Goal: Information Seeking & Learning: Learn about a topic

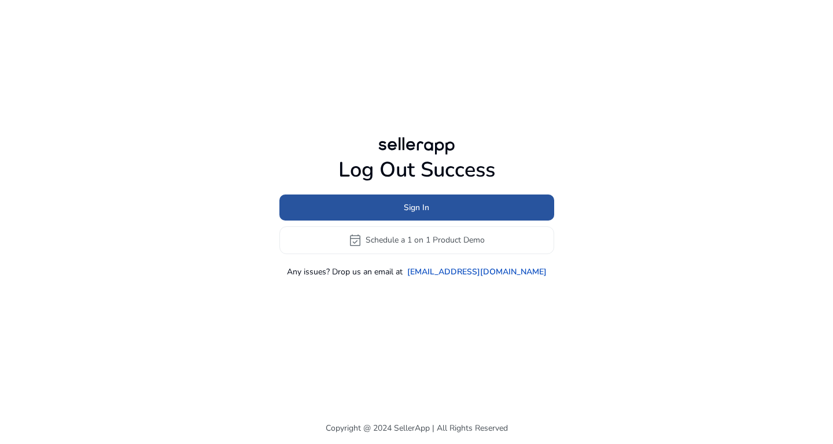
click at [431, 198] on span at bounding box center [416, 207] width 275 height 28
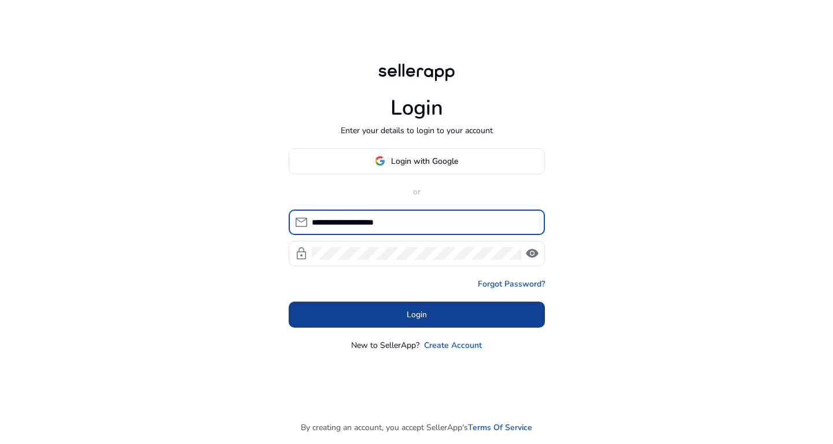
type input "**********"
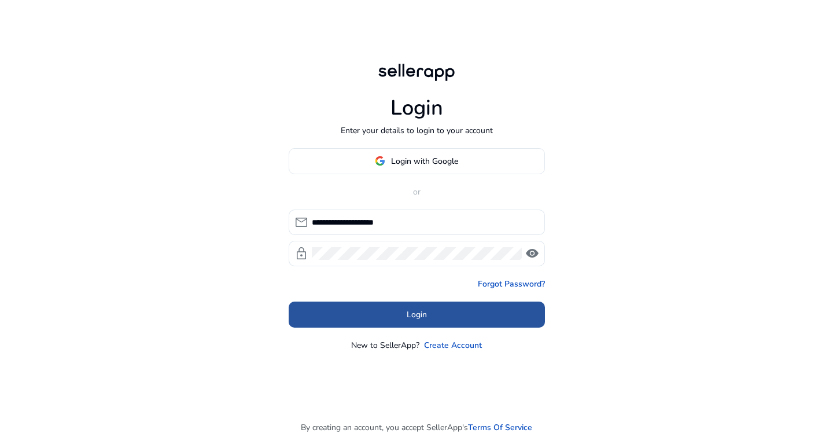
click at [418, 309] on span "Login" at bounding box center [417, 314] width 20 height 12
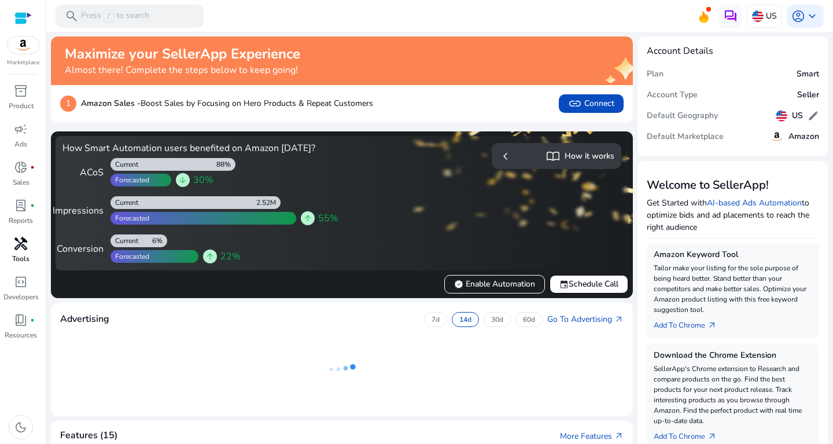
click at [22, 249] on span "handyman" at bounding box center [21, 244] width 14 height 14
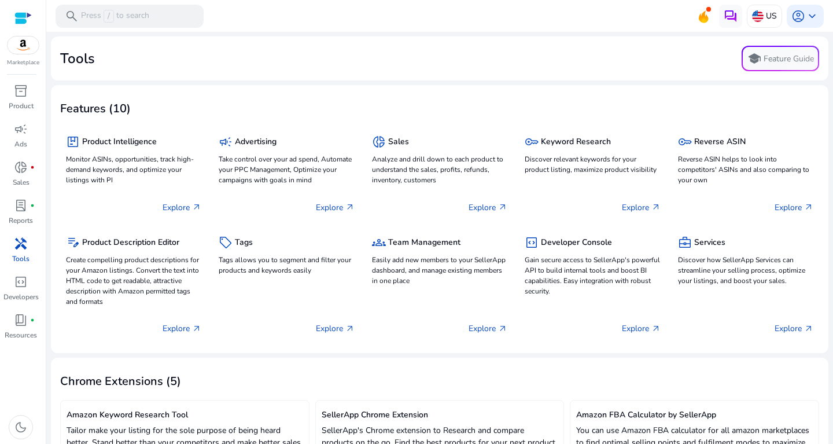
click at [25, 250] on span "handyman" at bounding box center [21, 244] width 14 height 14
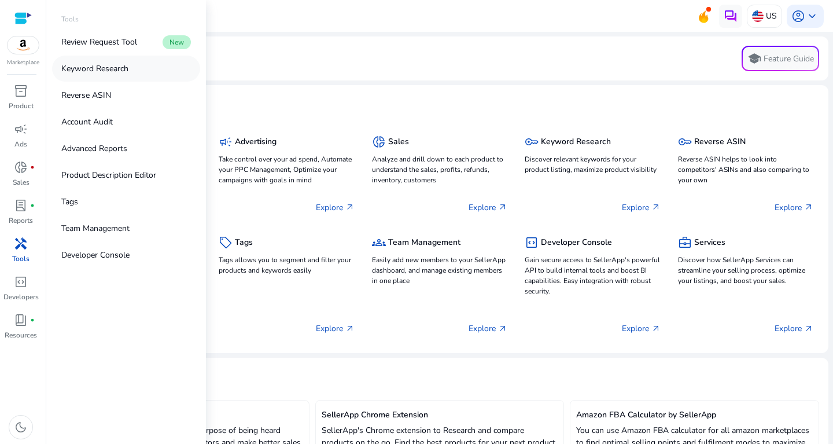
click at [104, 69] on p "Keyword Research" at bounding box center [94, 68] width 67 height 12
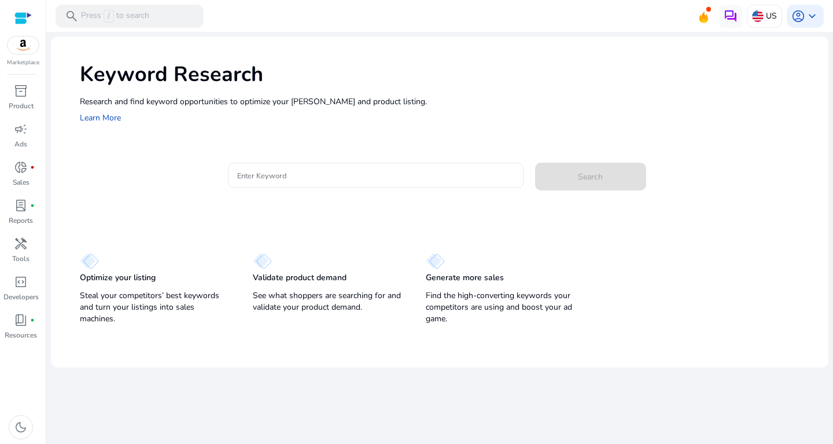
click at [278, 172] on input "Enter Keyword" at bounding box center [375, 175] width 277 height 13
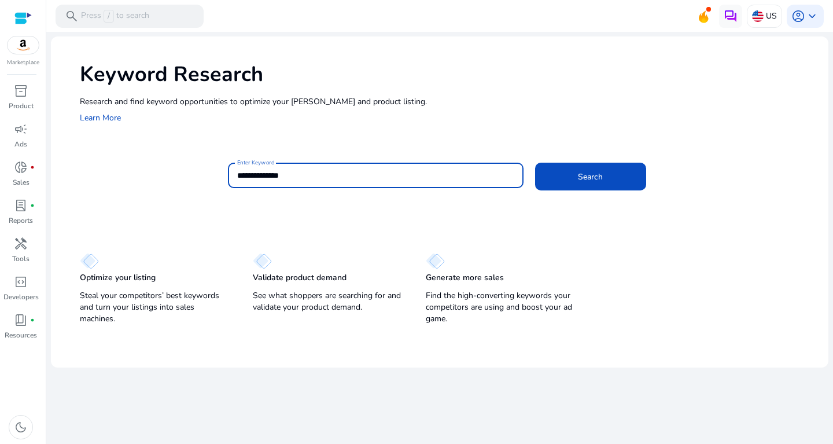
click at [535, 163] on button "Search" at bounding box center [590, 177] width 111 height 28
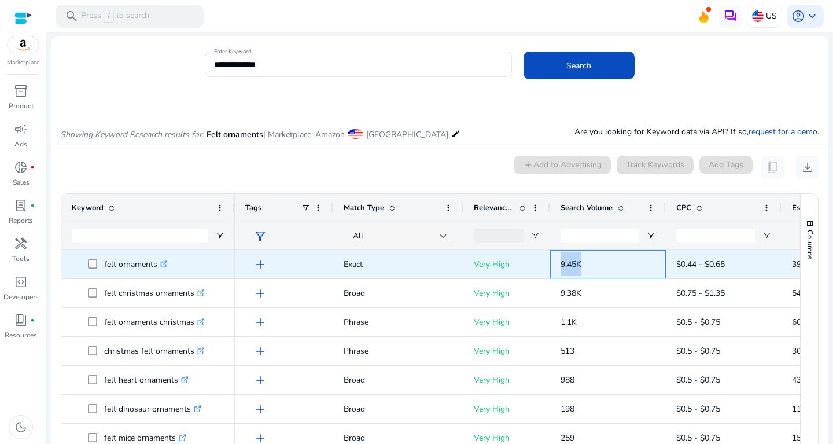
drag, startPoint x: 555, startPoint y: 259, endPoint x: 604, endPoint y: 256, distance: 49.2
click at [604, 256] on div "9.45K" at bounding box center [608, 264] width 116 height 28
copy span "9.45K"
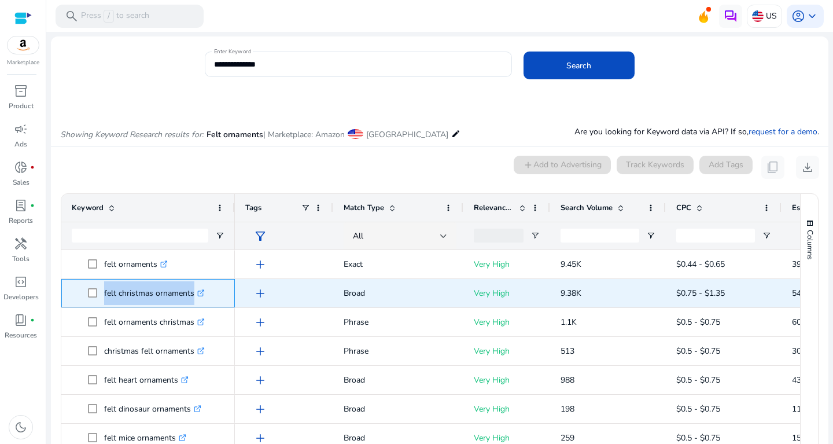
drag, startPoint x: 104, startPoint y: 289, endPoint x: 202, endPoint y: 300, distance: 98.9
click at [202, 300] on span "felt christmas ornaments .st0{fill:#2c8af8}" at bounding box center [156, 293] width 136 height 24
copy span "felt christmas ornaments"
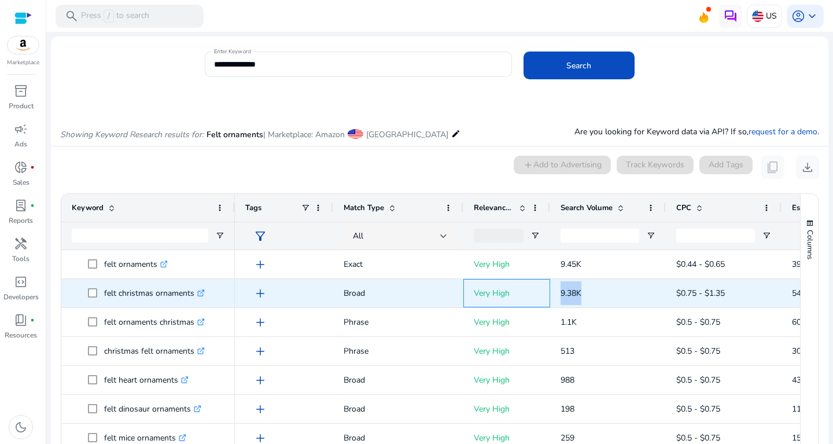
drag, startPoint x: 548, startPoint y: 286, endPoint x: 606, endPoint y: 297, distance: 58.9
click at [606, 297] on div "add Broad Very High 9.38K $0.75 - $1.35 544 5.80%" at bounding box center [624, 293] width 778 height 29
copy div "9.38K"
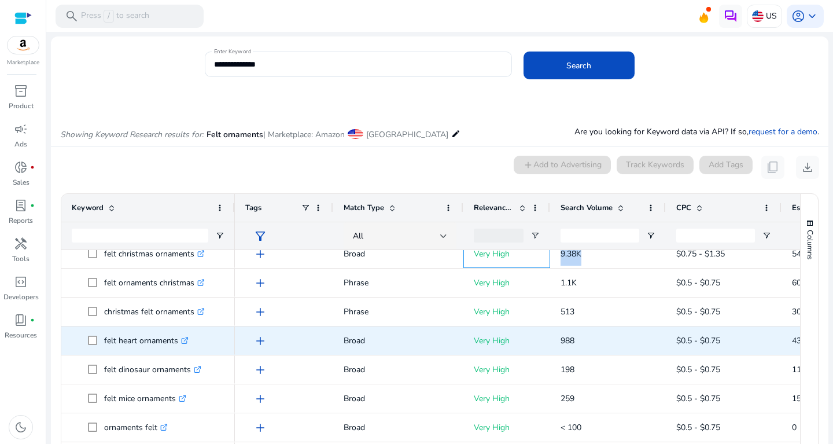
scroll to position [39, 0]
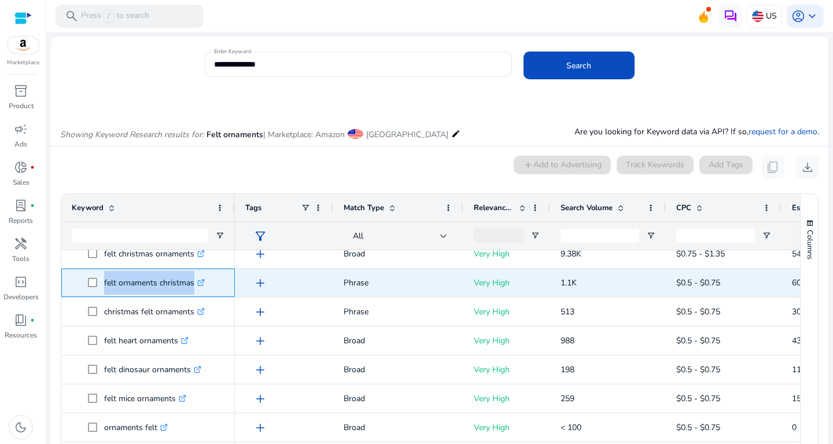
drag, startPoint x: 101, startPoint y: 282, endPoint x: 199, endPoint y: 282, distance: 98.3
click at [199, 282] on span "felt ornaments christmas .st0{fill:#2c8af8}" at bounding box center [156, 283] width 136 height 24
copy span "felt ornaments christmas"
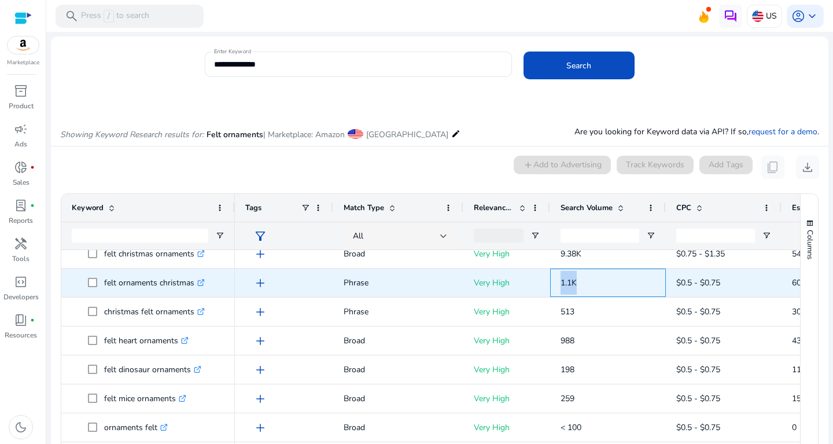
drag, startPoint x: 555, startPoint y: 273, endPoint x: 596, endPoint y: 277, distance: 41.3
click at [596, 277] on div "1.1K" at bounding box center [608, 282] width 116 height 28
copy span "1.1K"
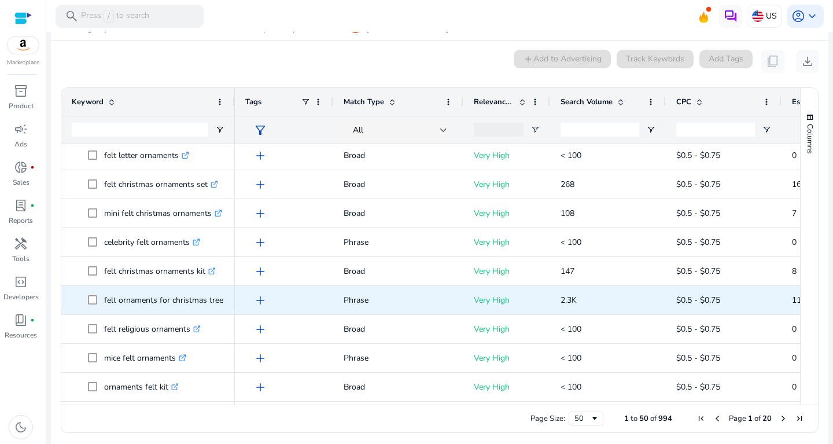
scroll to position [345, 0]
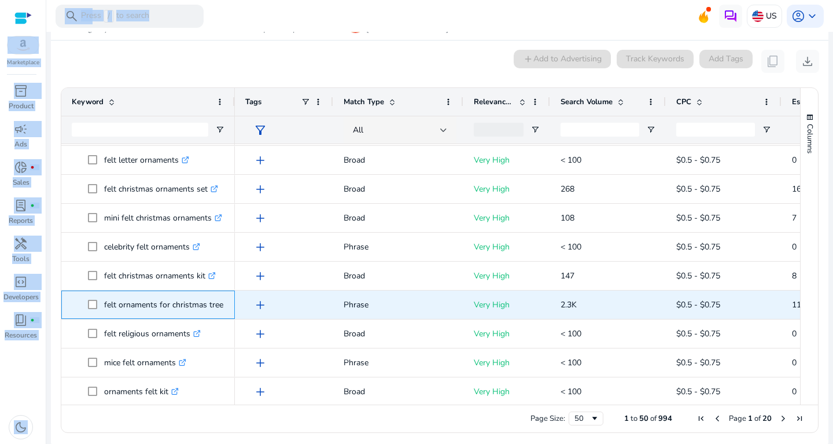
drag, startPoint x: 102, startPoint y: 302, endPoint x: 256, endPoint y: 297, distance: 153.3
click at [224, 297] on span "felt ornaments for christmas tree .st0{fill:#2c8af8}" at bounding box center [148, 305] width 153 height 24
click at [145, 300] on p "felt ornaments for christmas tree .st0{fill:#2c8af8}" at bounding box center [169, 305] width 130 height 24
drag, startPoint x: 102, startPoint y: 301, endPoint x: 224, endPoint y: 307, distance: 122.7
click at [224, 307] on span "felt ornaments for christmas tree .st0{fill:#2c8af8}" at bounding box center [148, 305] width 153 height 24
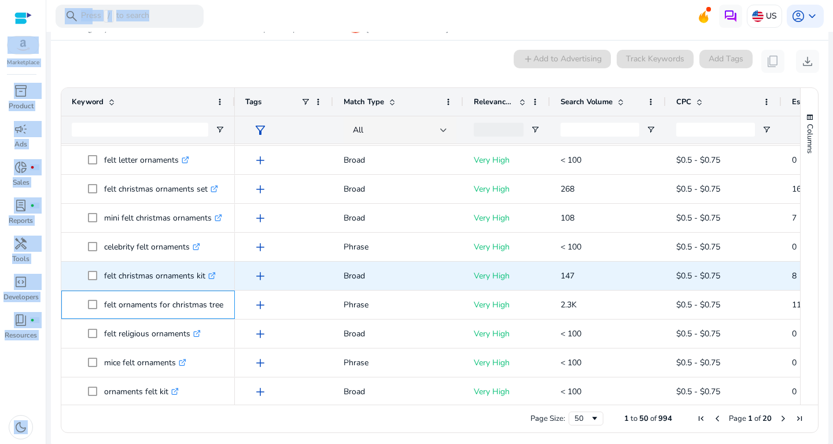
click at [186, 298] on p "felt ornaments for christmas tree .st0{fill:#2c8af8}" at bounding box center [169, 305] width 130 height 24
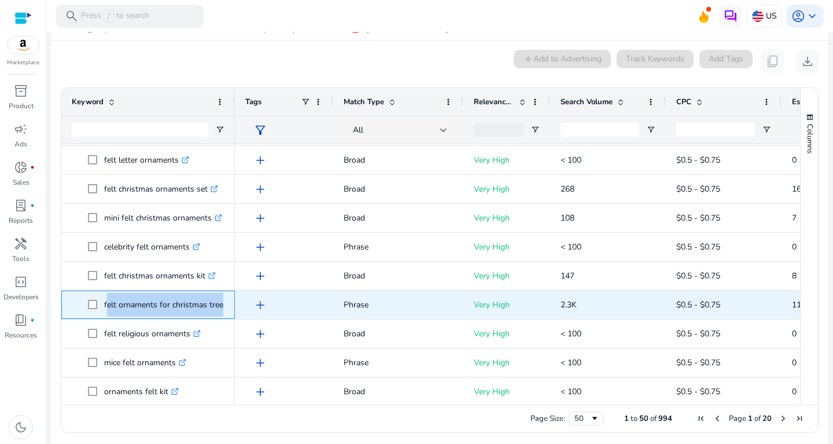
drag, startPoint x: 224, startPoint y: 302, endPoint x: 105, endPoint y: 305, distance: 119.7
click at [105, 304] on span "felt ornaments for christmas tree .st0{fill:#2c8af8}" at bounding box center [156, 305] width 136 height 24
copy p "felt ornaments for christmas tree"
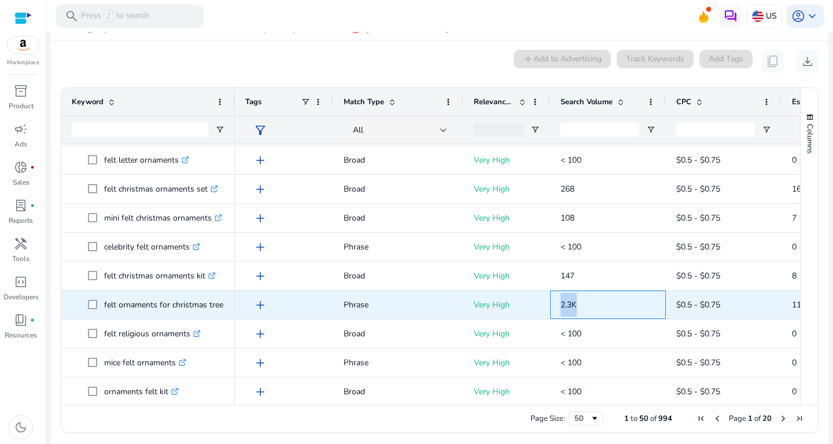
drag, startPoint x: 557, startPoint y: 297, endPoint x: 595, endPoint y: 300, distance: 38.3
click at [595, 300] on div "2.3K" at bounding box center [608, 304] width 116 height 28
copy span "2.3K"
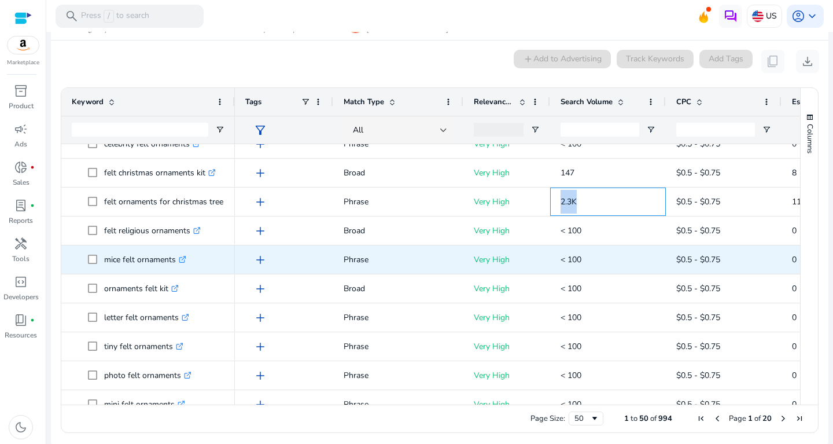
scroll to position [0, 0]
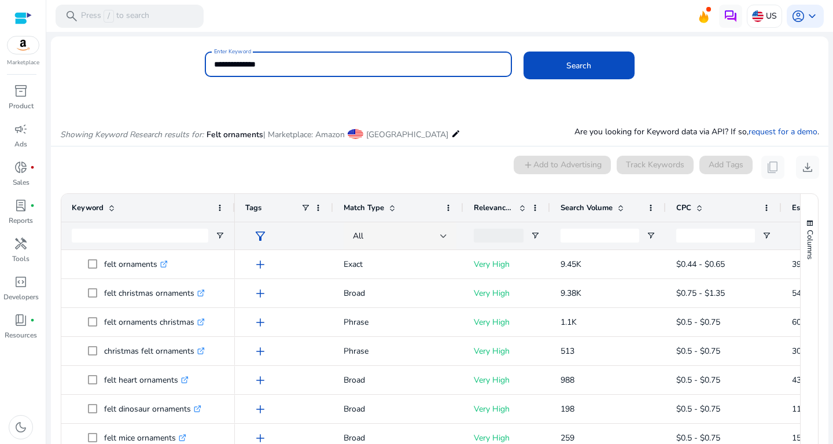
click at [292, 66] on input "**********" at bounding box center [358, 64] width 289 height 13
drag, startPoint x: 302, startPoint y: 65, endPoint x: 116, endPoint y: 65, distance: 185.6
click at [214, 65] on input "**********" at bounding box center [358, 64] width 289 height 13
type input "**********"
click at [523, 51] on button "Search" at bounding box center [578, 65] width 111 height 28
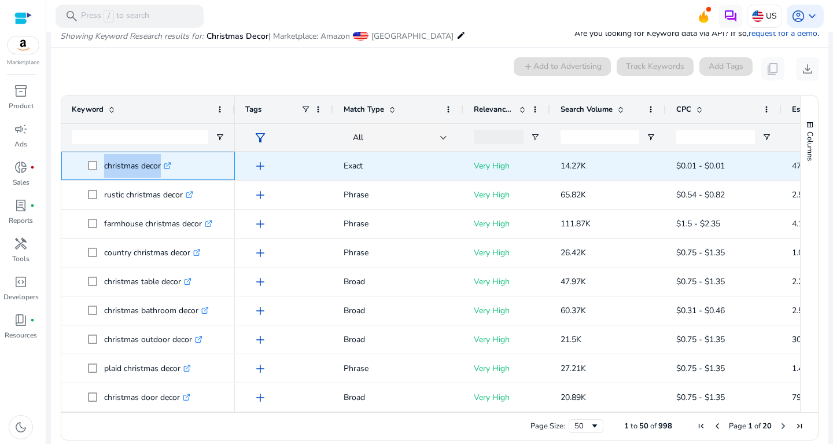
drag, startPoint x: 104, startPoint y: 165, endPoint x: 186, endPoint y: 172, distance: 82.9
click at [186, 172] on span "christmas decor .st0{fill:#2c8af8}" at bounding box center [156, 166] width 136 height 24
copy span "christmas decor .st0{fill:#2c8af8}"
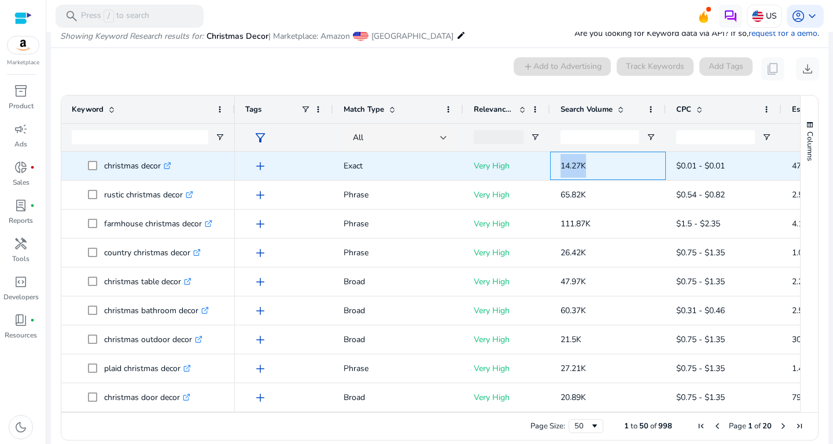
drag, startPoint x: 556, startPoint y: 165, endPoint x: 617, endPoint y: 157, distance: 61.3
click at [617, 157] on div "14.27K" at bounding box center [608, 166] width 116 height 28
copy span "14.27K"
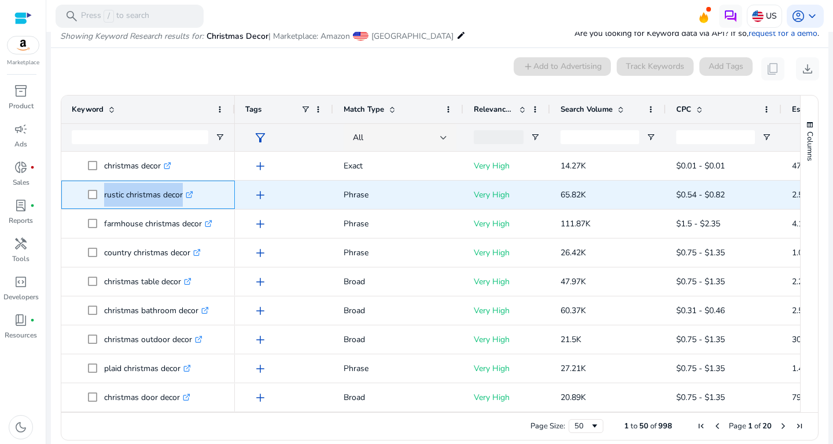
drag, startPoint x: 102, startPoint y: 189, endPoint x: 189, endPoint y: 192, distance: 86.2
click at [189, 192] on span "rustic christmas decor .st0{fill:#2c8af8}" at bounding box center [156, 195] width 136 height 24
copy span "rustic christmas decor"
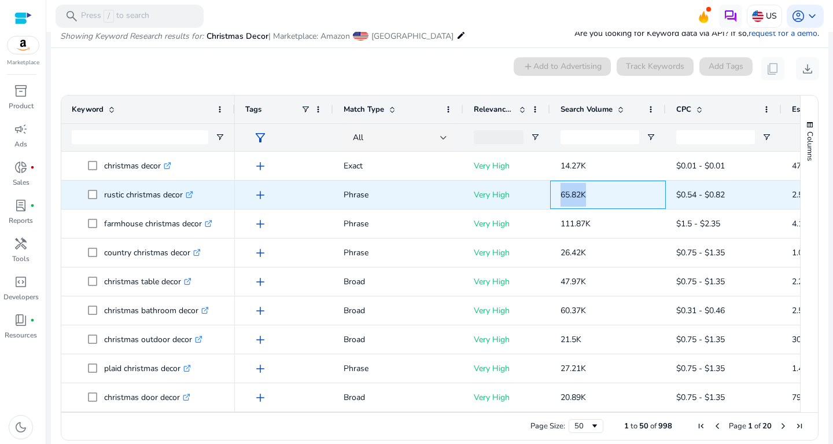
drag, startPoint x: 556, startPoint y: 193, endPoint x: 616, endPoint y: 202, distance: 60.9
click at [616, 202] on div "65.82K" at bounding box center [608, 194] width 116 height 28
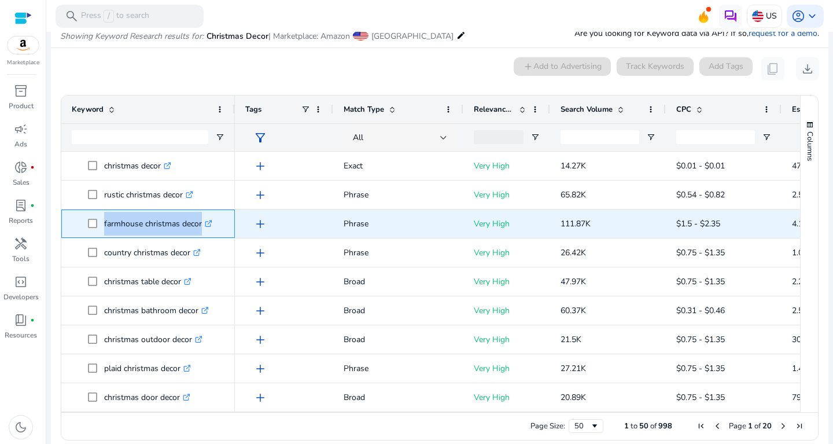
drag, startPoint x: 102, startPoint y: 218, endPoint x: 217, endPoint y: 226, distance: 115.3
click at [217, 226] on span "farmhouse christmas decor .st0{fill:#2c8af8}" at bounding box center [156, 224] width 136 height 24
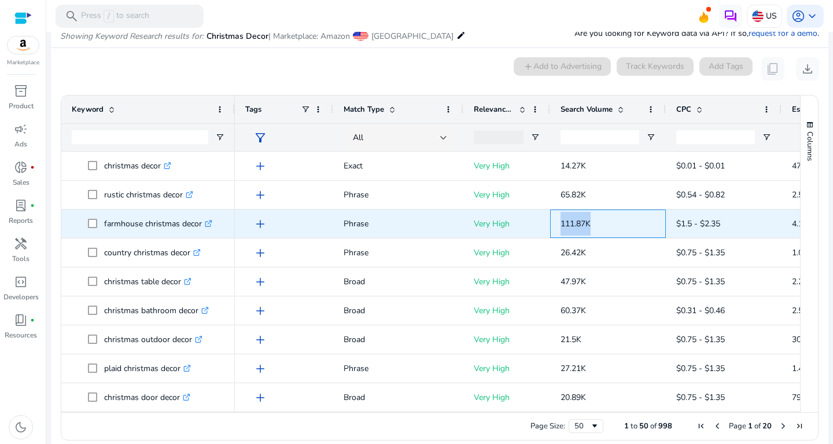
drag, startPoint x: 551, startPoint y: 222, endPoint x: 605, endPoint y: 216, distance: 54.7
click at [605, 216] on div "111.87K" at bounding box center [608, 223] width 116 height 28
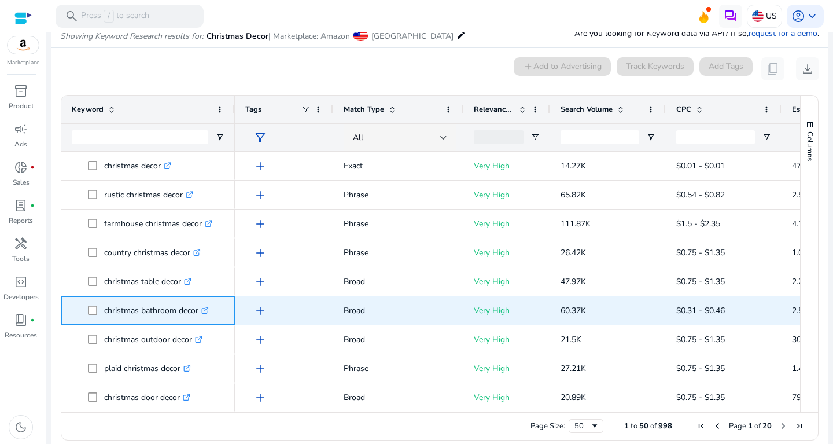
click at [104, 309] on p "christmas bathroom decor .st0{fill:#2c8af8}" at bounding box center [156, 310] width 105 height 24
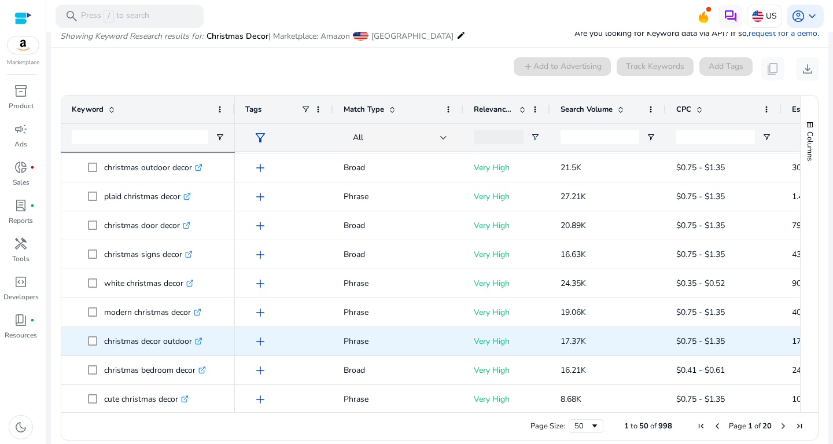
scroll to position [172, 0]
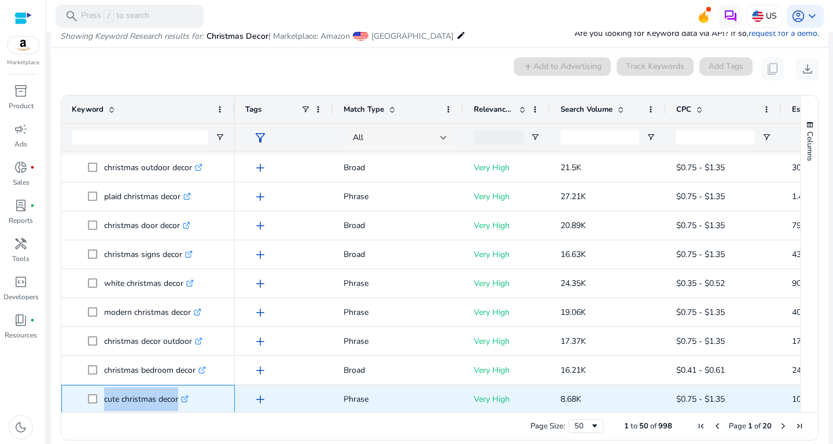
drag, startPoint x: 97, startPoint y: 397, endPoint x: 184, endPoint y: 396, distance: 87.3
click at [184, 395] on span "cute christmas decor .st0{fill:#2c8af8}" at bounding box center [156, 399] width 136 height 24
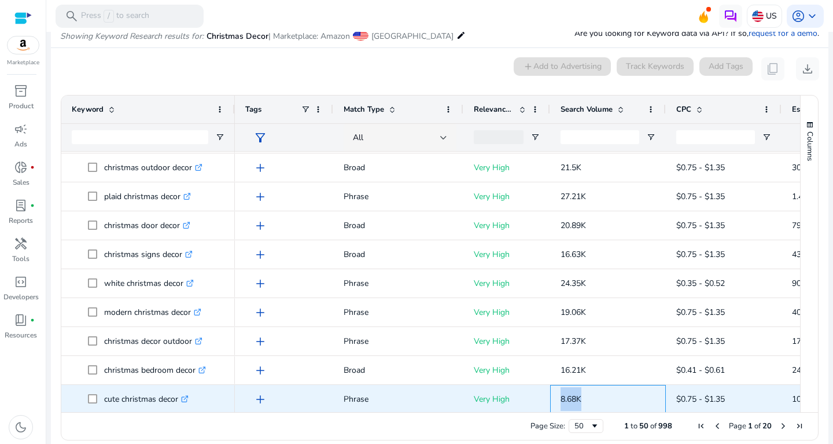
drag, startPoint x: 562, startPoint y: 395, endPoint x: 601, endPoint y: 396, distance: 39.3
click at [601, 396] on p "8.68K" at bounding box center [607, 399] width 95 height 24
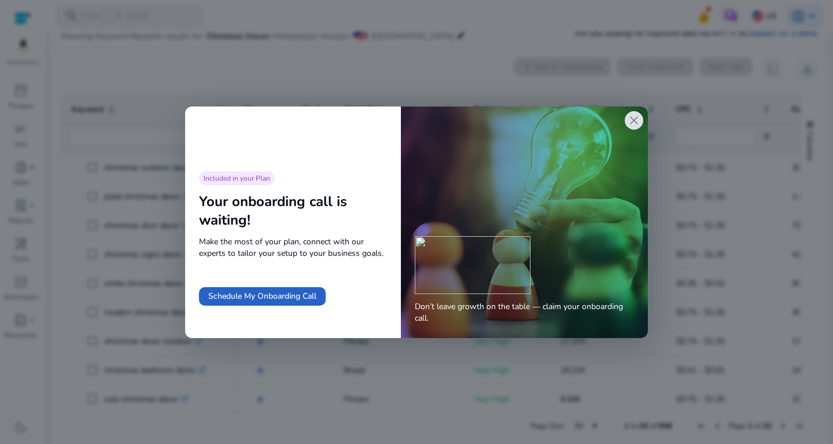
click at [633, 118] on span "close" at bounding box center [634, 120] width 14 height 14
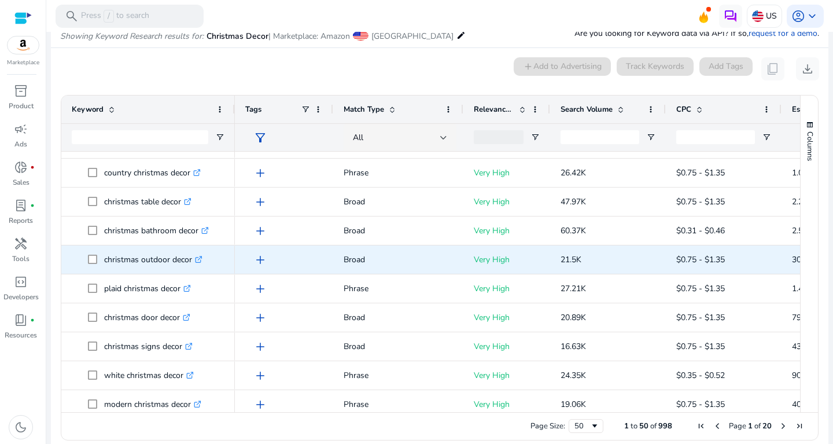
scroll to position [67, 0]
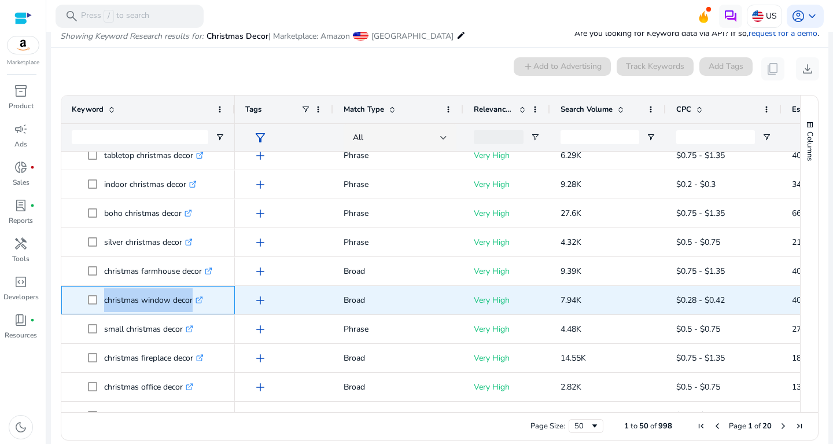
drag, startPoint x: 104, startPoint y: 294, endPoint x: 201, endPoint y: 296, distance: 97.8
click at [201, 296] on span "christmas window decor .st0{fill:#2c8af8}" at bounding box center [156, 300] width 136 height 24
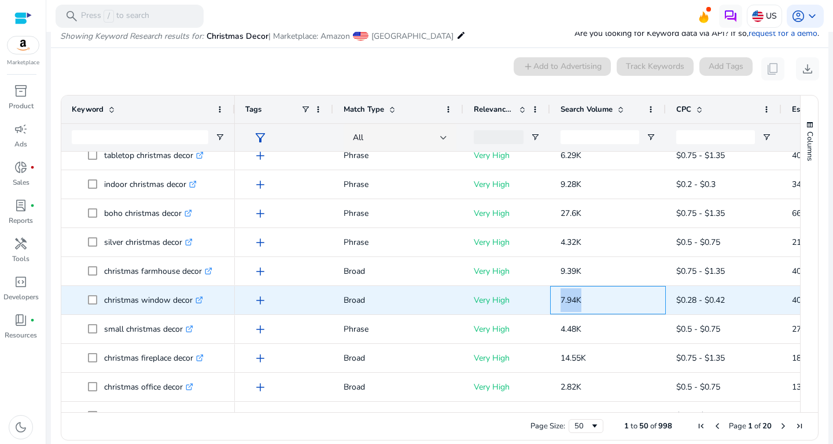
drag, startPoint x: 562, startPoint y: 300, endPoint x: 595, endPoint y: 301, distance: 33.0
click at [595, 301] on p "7.94K" at bounding box center [607, 300] width 95 height 24
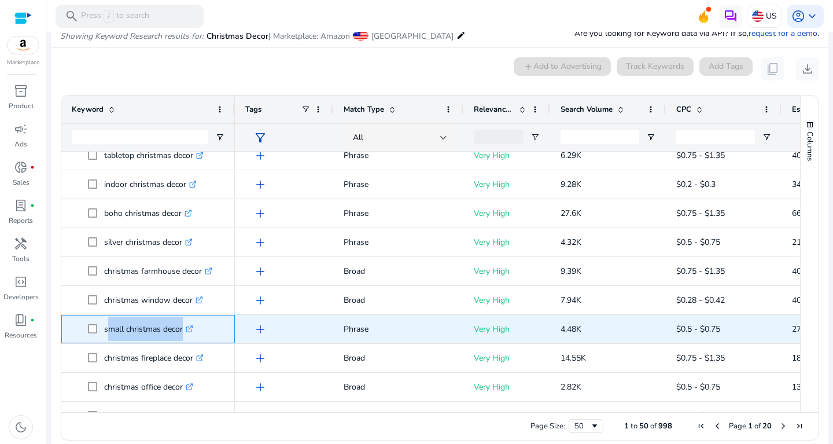
drag, startPoint x: 105, startPoint y: 325, endPoint x: 190, endPoint y: 325, distance: 84.4
click at [190, 325] on p "small christmas decor .st0{fill:#2c8af8}" at bounding box center [148, 329] width 89 height 24
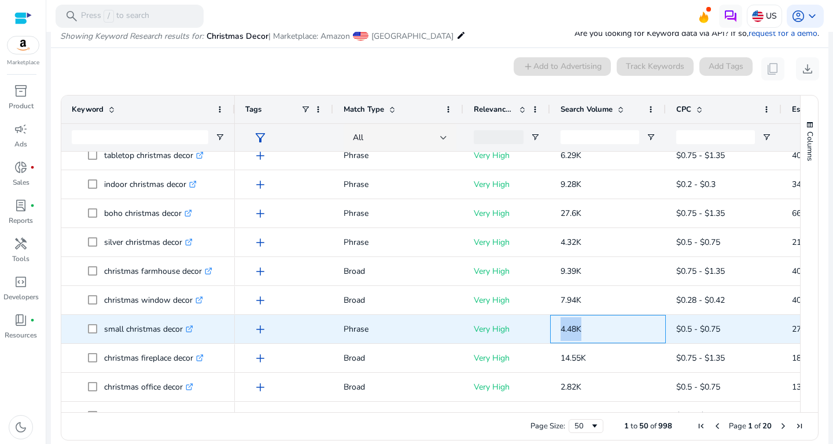
drag, startPoint x: 556, startPoint y: 323, endPoint x: 600, endPoint y: 335, distance: 45.0
click at [600, 335] on div "4.48K" at bounding box center [608, 329] width 116 height 28
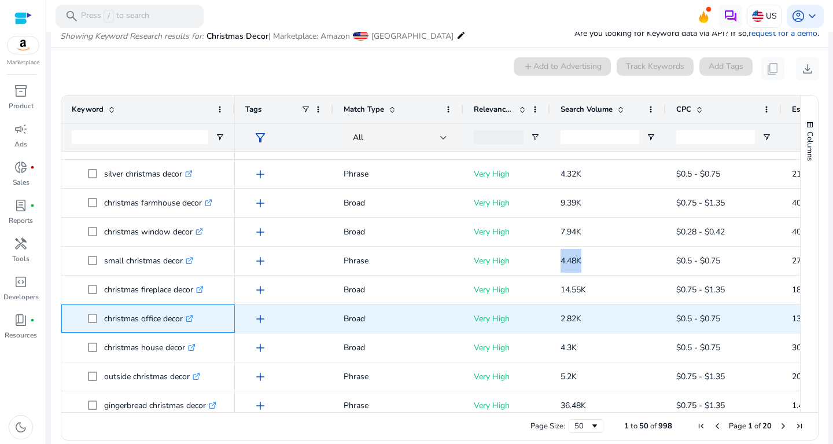
drag, startPoint x: 101, startPoint y: 311, endPoint x: 185, endPoint y: 317, distance: 84.6
click at [185, 317] on span "christmas office decor .st0{fill:#2c8af8}" at bounding box center [156, 319] width 136 height 24
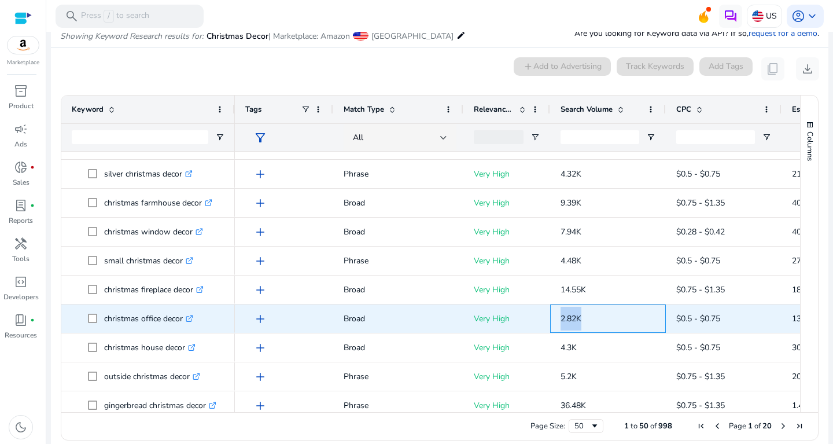
drag, startPoint x: 558, startPoint y: 316, endPoint x: 604, endPoint y: 319, distance: 46.4
click at [604, 319] on div "2.82K" at bounding box center [608, 318] width 116 height 28
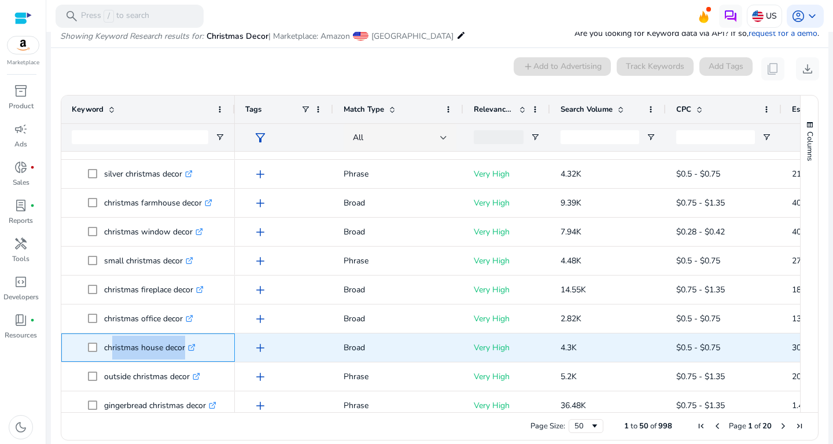
drag, startPoint x: 106, startPoint y: 342, endPoint x: 194, endPoint y: 345, distance: 87.9
click at [194, 345] on p "christmas house decor .st0{fill:#2c8af8}" at bounding box center [149, 347] width 91 height 24
click at [165, 348] on p "christmas house decor .st0{fill:#2c8af8}" at bounding box center [149, 347] width 91 height 24
drag, startPoint x: 103, startPoint y: 341, endPoint x: 198, endPoint y: 346, distance: 95.6
click at [198, 346] on span "christmas house decor .st0{fill:#2c8af8}" at bounding box center [156, 347] width 136 height 24
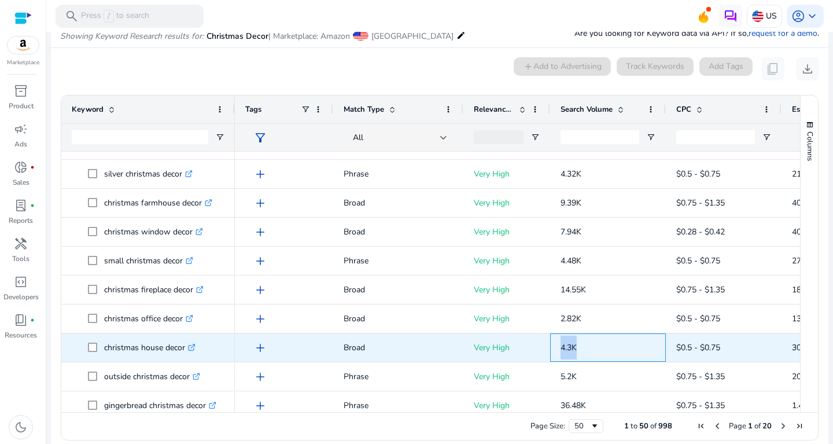
drag, startPoint x: 554, startPoint y: 337, endPoint x: 596, endPoint y: 339, distance: 41.7
click at [596, 339] on div "4.3K" at bounding box center [608, 347] width 116 height 28
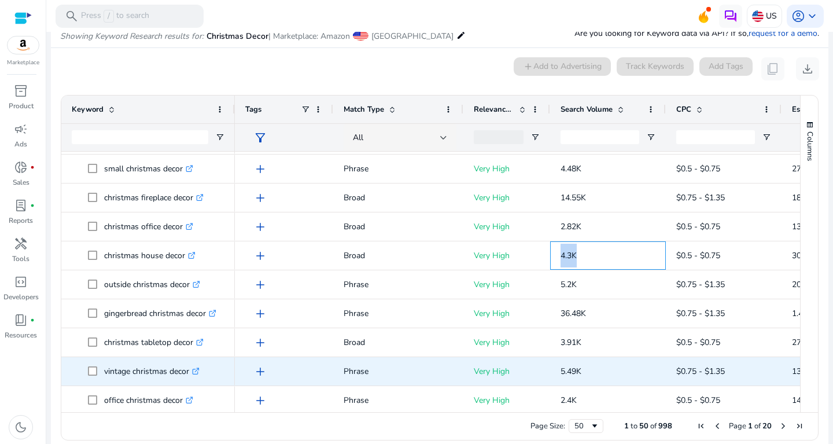
scroll to position [748, 0]
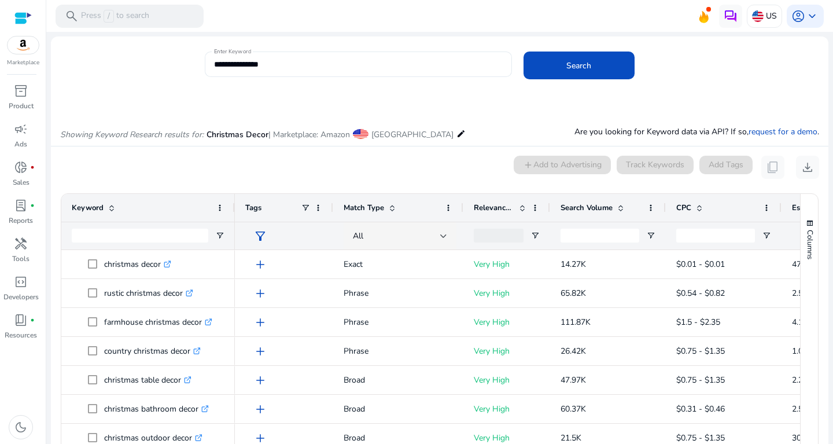
click at [296, 73] on div "**********" at bounding box center [358, 63] width 289 height 25
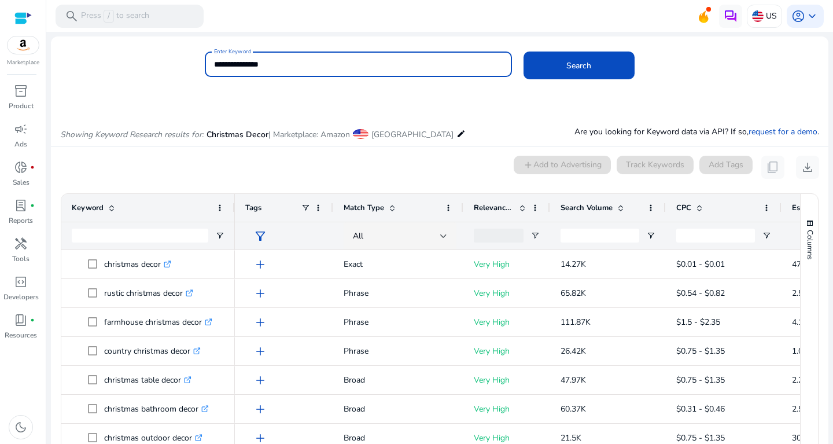
drag, startPoint x: 323, startPoint y: 66, endPoint x: 61, endPoint y: 73, distance: 262.1
click at [214, 71] on input "**********" at bounding box center [358, 64] width 289 height 13
click at [523, 51] on button "Search" at bounding box center [578, 65] width 111 height 28
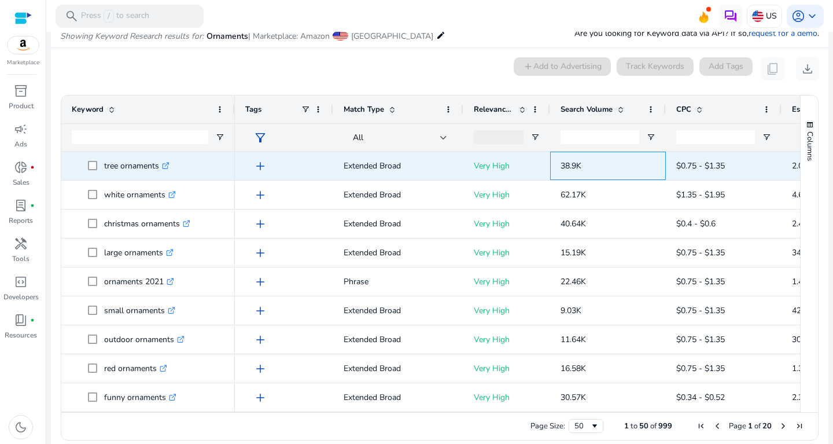
drag, startPoint x: 557, startPoint y: 161, endPoint x: 591, endPoint y: 162, distance: 34.1
click at [591, 162] on div "38.9K" at bounding box center [608, 166] width 116 height 28
copy span "38.9K"
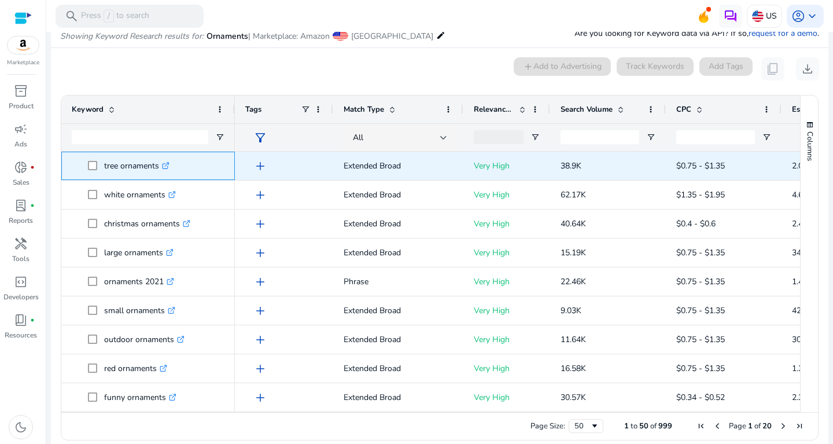
drag, startPoint x: 104, startPoint y: 165, endPoint x: 158, endPoint y: 167, distance: 55.0
click at [158, 167] on span "tree ornaments .st0{fill:#2c8af8}" at bounding box center [156, 166] width 136 height 24
copy span "tree ornaments"
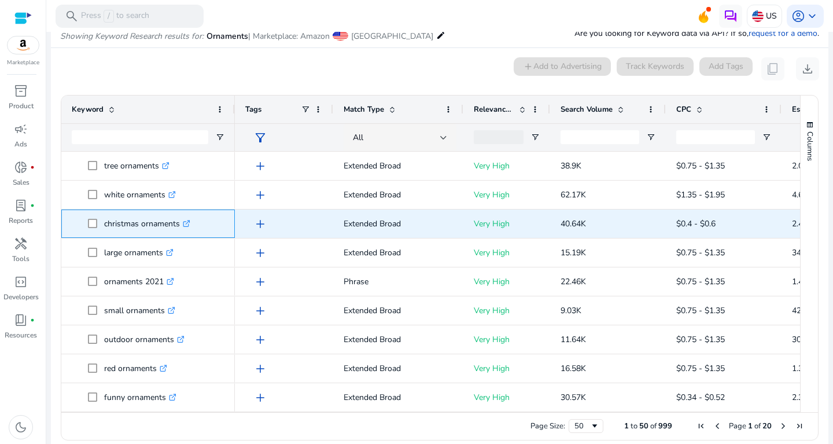
drag, startPoint x: 104, startPoint y: 222, endPoint x: 203, endPoint y: 219, distance: 99.5
click at [203, 219] on span "christmas ornaments .st0{fill:#2c8af8}" at bounding box center [156, 224] width 136 height 24
copy span "christmas ornaments .st0{fill:#2c8af8}"
drag, startPoint x: 559, startPoint y: 220, endPoint x: 595, endPoint y: 219, distance: 35.9
click at [595, 219] on div "40.64K" at bounding box center [608, 223] width 116 height 28
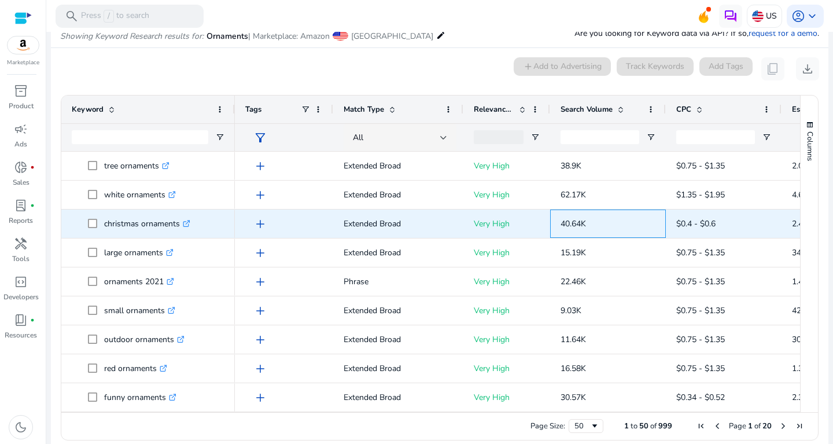
copy span "40.64K"
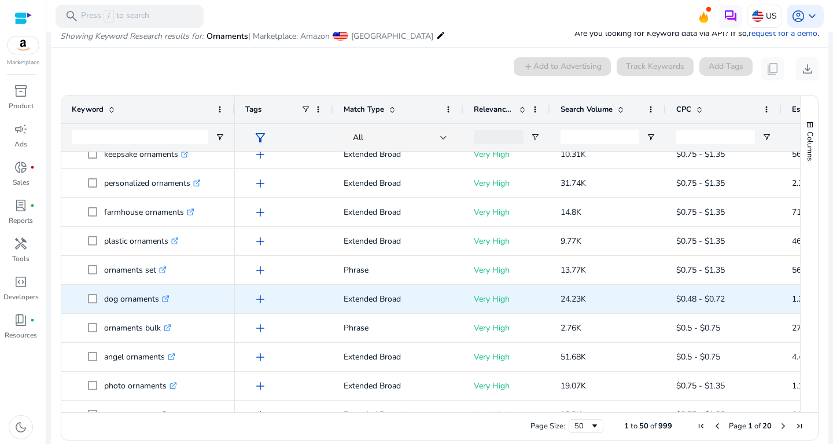
scroll to position [316, 0]
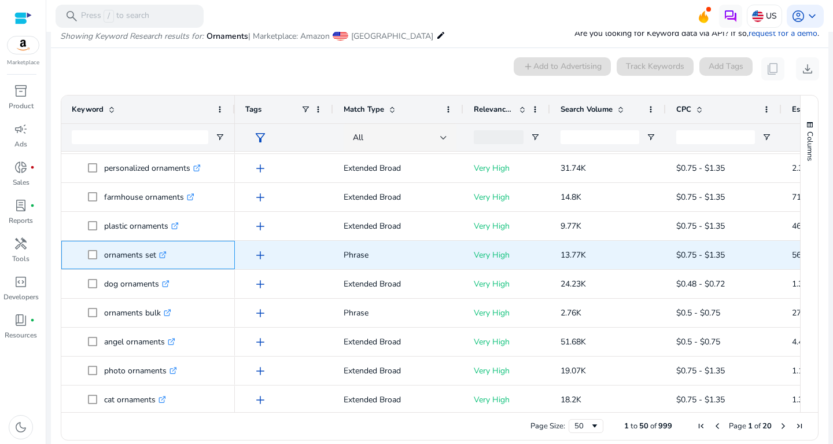
drag, startPoint x: 104, startPoint y: 253, endPoint x: 174, endPoint y: 259, distance: 70.2
click at [174, 258] on span "ornaments set .st0{fill:#2c8af8}" at bounding box center [156, 255] width 136 height 24
copy span "ornaments set"
drag, startPoint x: 556, startPoint y: 256, endPoint x: 600, endPoint y: 259, distance: 44.1
click at [600, 259] on div "13.77K" at bounding box center [608, 255] width 116 height 28
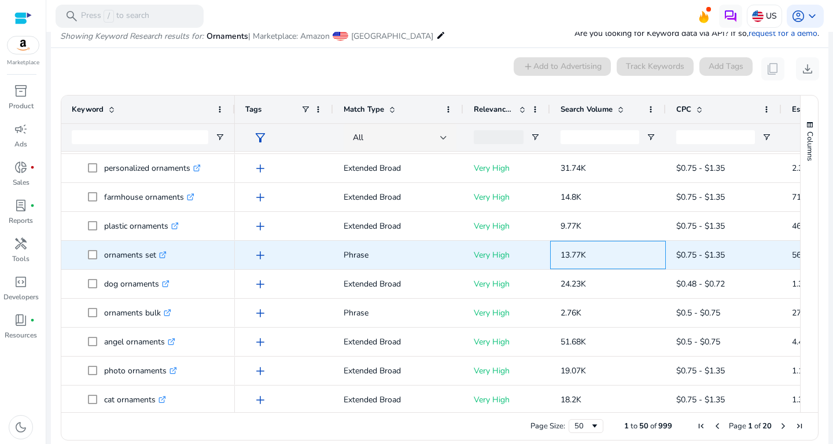
copy span "13.77K"
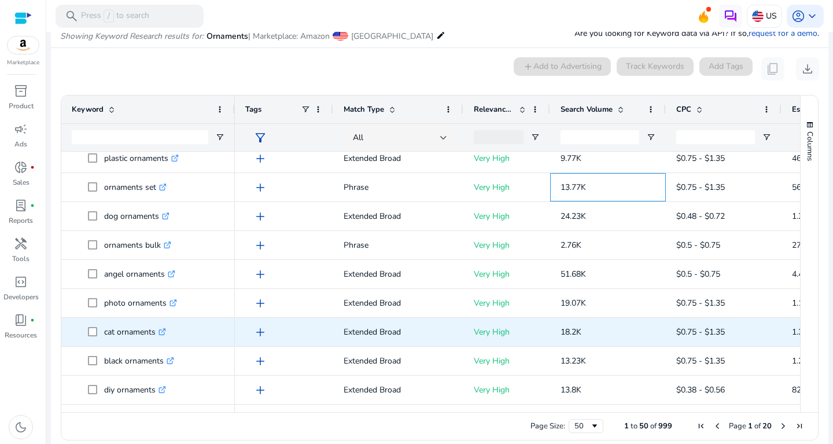
scroll to position [392, 0]
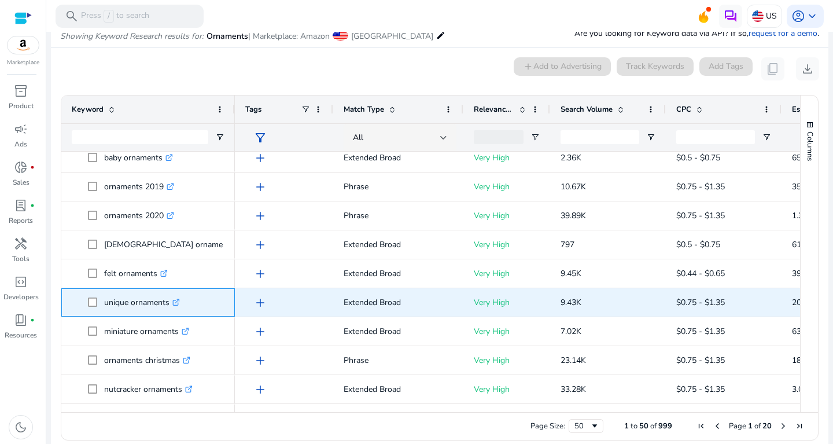
drag, startPoint x: 102, startPoint y: 299, endPoint x: 183, endPoint y: 297, distance: 81.0
click at [183, 297] on span "unique ornaments .st0{fill:#2c8af8}" at bounding box center [156, 302] width 136 height 24
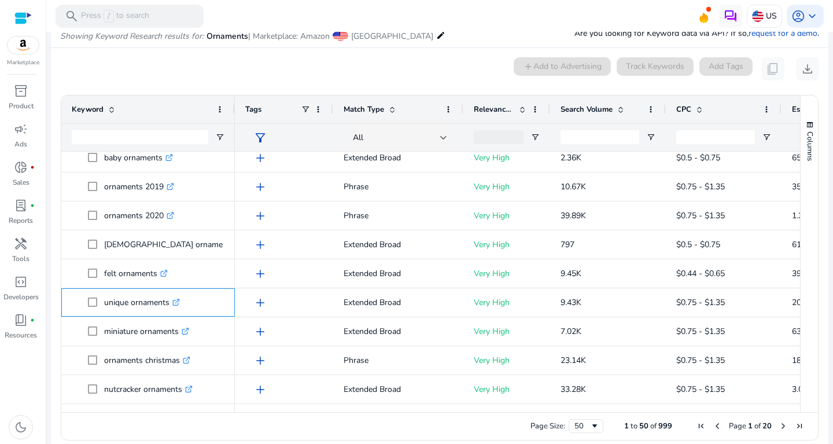
copy span "unique ornaments"
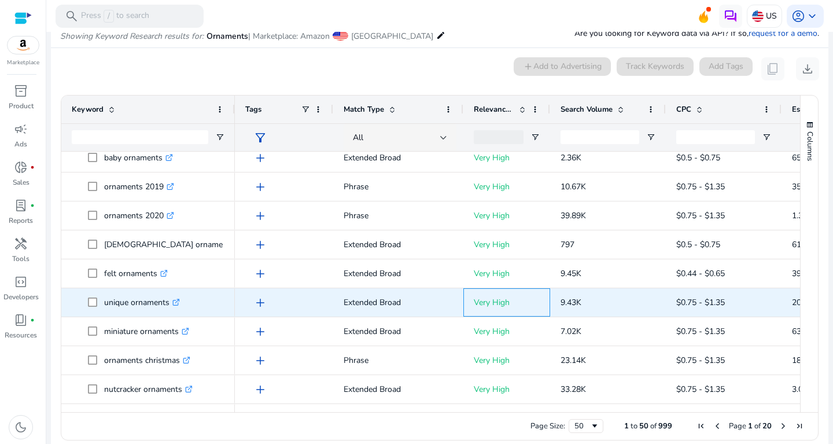
drag, startPoint x: 540, startPoint y: 301, endPoint x: 611, endPoint y: 301, distance: 71.1
click at [611, 301] on div "add Extended Broad Very High 9.43K $0.75 - $1.35 20 0.22%" at bounding box center [624, 302] width 778 height 29
copy div "9.43K"
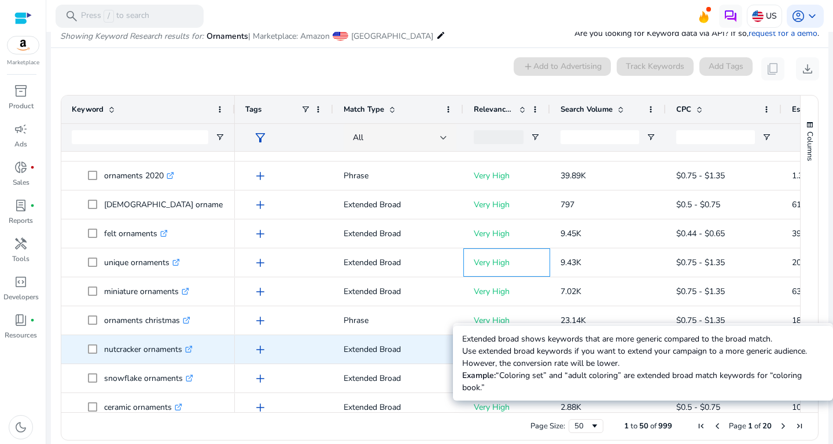
scroll to position [858, 0]
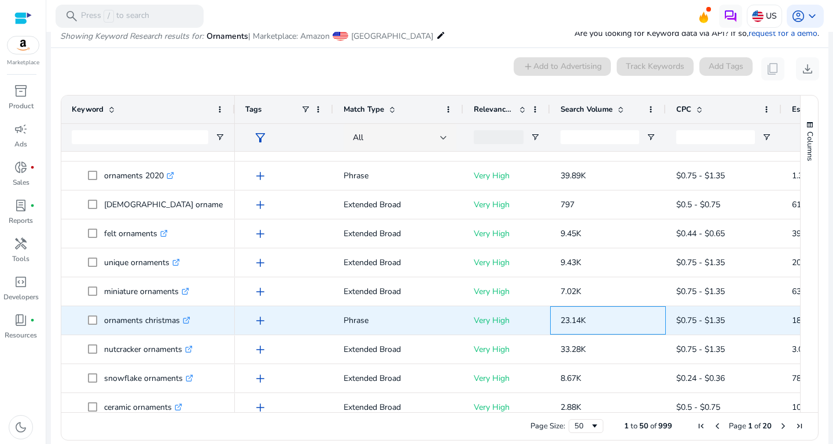
drag, startPoint x: 600, startPoint y: 316, endPoint x: 551, endPoint y: 320, distance: 48.7
click at [560, 320] on span "23.14K" at bounding box center [607, 319] width 95 height 31
click at [574, 318] on span "23.14K" at bounding box center [572, 320] width 25 height 11
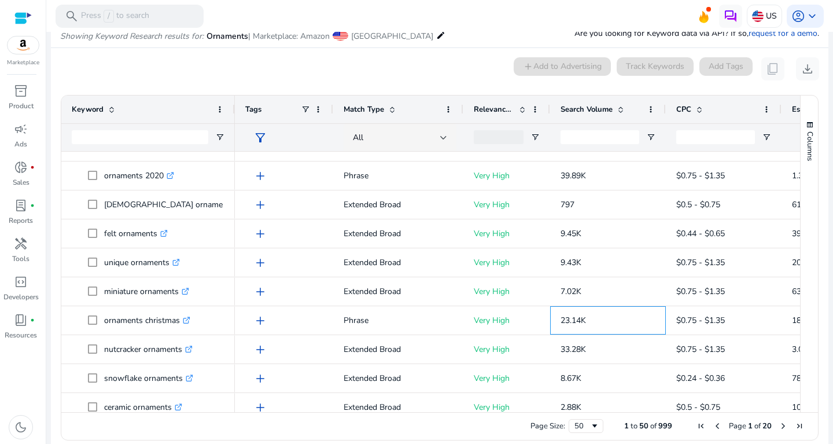
scroll to position [0, 0]
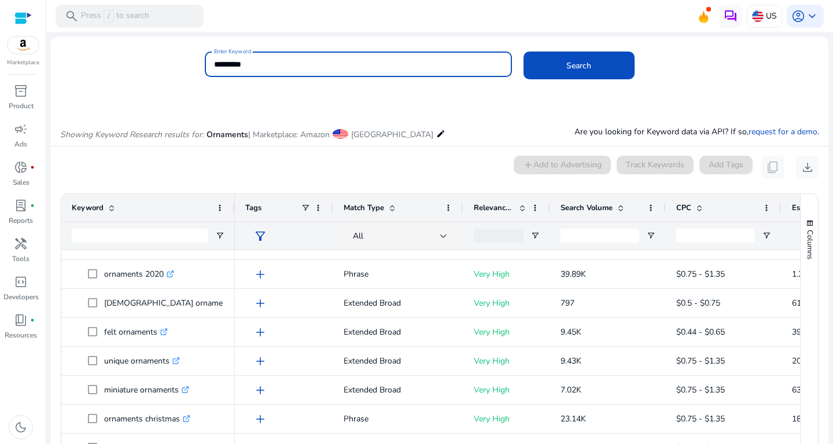
click at [353, 65] on input "*********" at bounding box center [358, 64] width 289 height 13
drag, startPoint x: 346, startPoint y: 65, endPoint x: 140, endPoint y: 71, distance: 206.0
click at [214, 71] on input "*********" at bounding box center [358, 64] width 289 height 13
type input "**********"
click at [523, 51] on button "Search" at bounding box center [578, 65] width 111 height 28
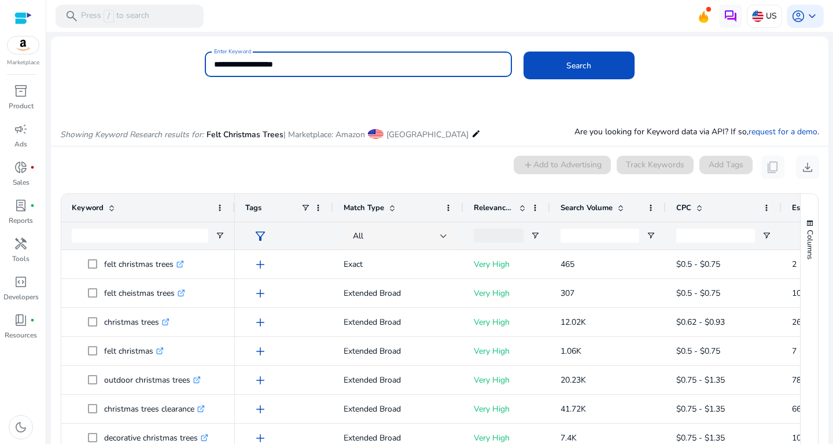
drag, startPoint x: 318, startPoint y: 64, endPoint x: 180, endPoint y: 69, distance: 137.2
click at [214, 69] on input "**********" at bounding box center [358, 64] width 289 height 13
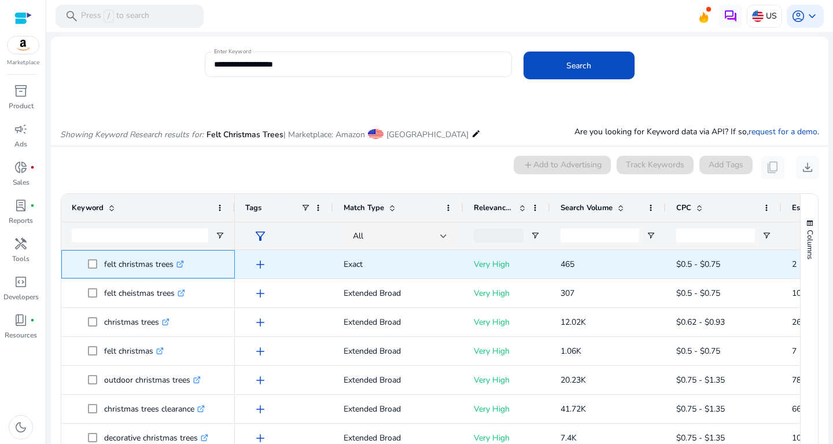
drag, startPoint x: 101, startPoint y: 261, endPoint x: 175, endPoint y: 271, distance: 75.3
click at [175, 271] on span "felt christmas trees .st0{fill:#2c8af8}" at bounding box center [156, 264] width 136 height 24
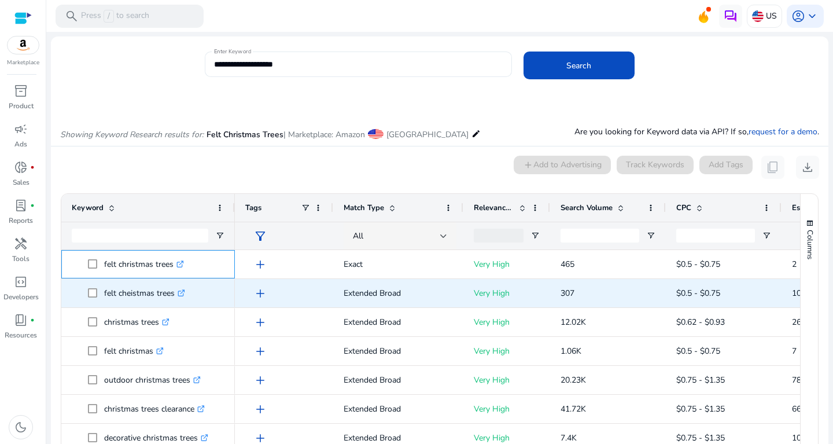
copy span "felt christmas trees"
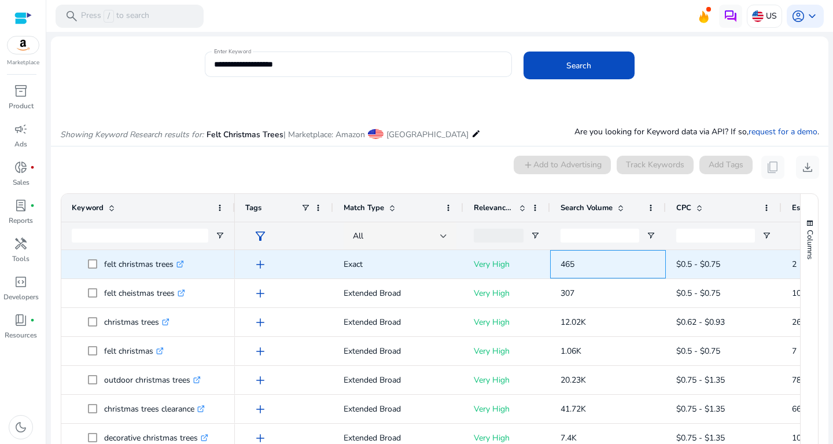
drag, startPoint x: 562, startPoint y: 257, endPoint x: 588, endPoint y: 259, distance: 26.1
click at [588, 259] on p "465" at bounding box center [607, 264] width 95 height 24
copy span "465"
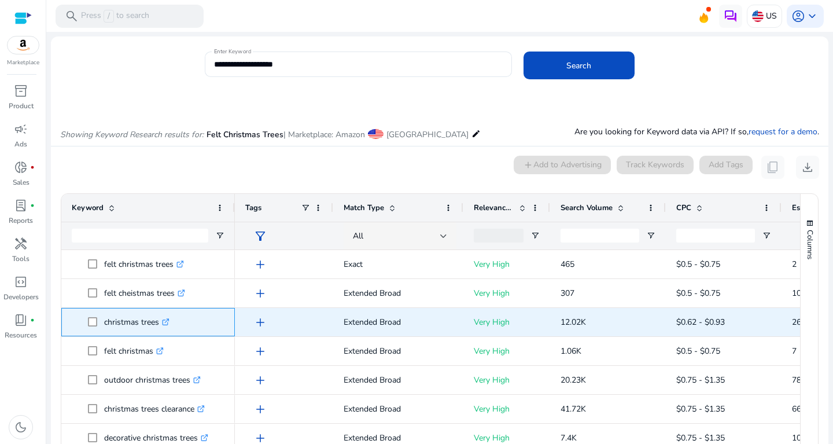
drag, startPoint x: 102, startPoint y: 320, endPoint x: 187, endPoint y: 313, distance: 85.3
click at [187, 313] on span "christmas trees .st0{fill:#2c8af8}" at bounding box center [156, 322] width 136 height 24
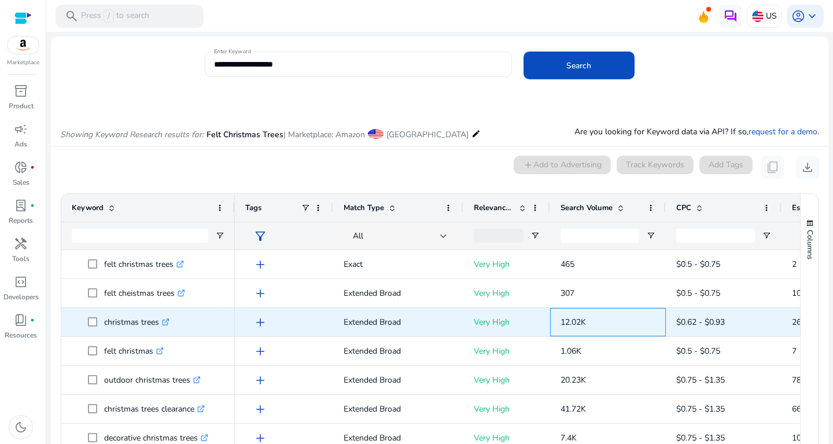
drag, startPoint x: 555, startPoint y: 322, endPoint x: 615, endPoint y: 323, distance: 60.7
click at [615, 323] on div "12.02K" at bounding box center [608, 322] width 116 height 28
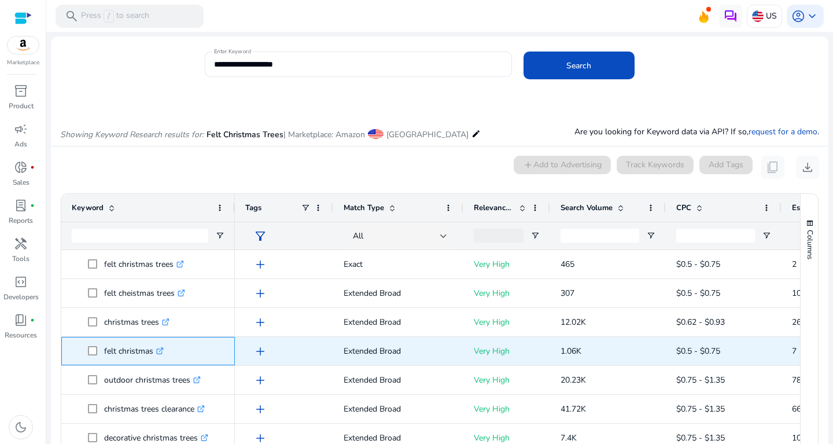
drag, startPoint x: 103, startPoint y: 347, endPoint x: 178, endPoint y: 344, distance: 75.2
click at [178, 344] on span "felt christmas .st0{fill:#2c8af8}" at bounding box center [156, 351] width 136 height 24
drag, startPoint x: 554, startPoint y: 353, endPoint x: 603, endPoint y: 349, distance: 49.4
click at [603, 349] on div "1.06K" at bounding box center [608, 351] width 116 height 28
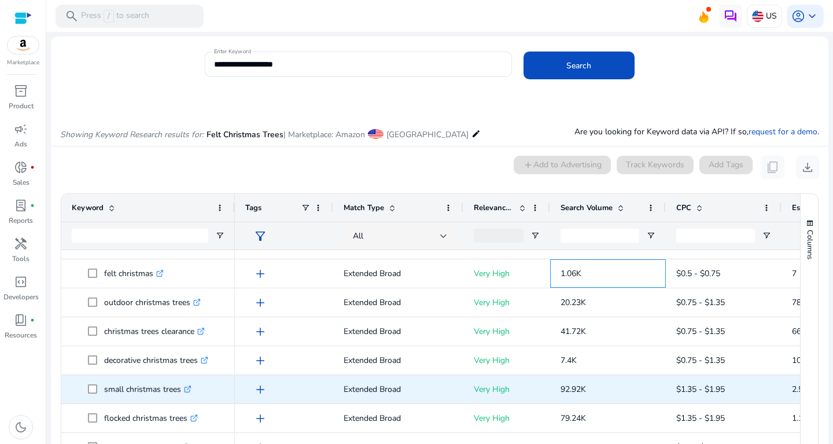
scroll to position [77, 0]
drag, startPoint x: 104, startPoint y: 385, endPoint x: 208, endPoint y: 398, distance: 104.3
click at [197, 398] on span "small christmas trees .st0{fill:#2c8af8}" at bounding box center [150, 389] width 93 height 24
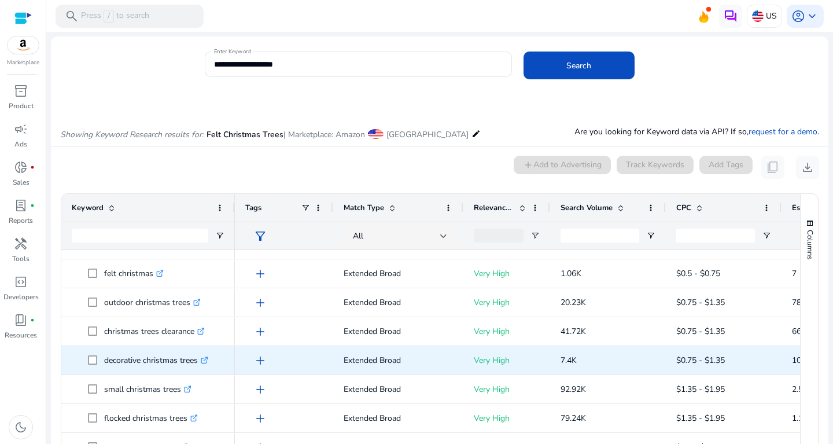
click at [136, 367] on p "decorative christmas trees .st0{fill:#2c8af8}" at bounding box center [156, 360] width 104 height 24
drag, startPoint x: 101, startPoint y: 354, endPoint x: 217, endPoint y: 360, distance: 116.4
click at [217, 360] on span "decorative christmas trees .st0{fill:#2c8af8}" at bounding box center [156, 360] width 136 height 24
drag, startPoint x: 560, startPoint y: 363, endPoint x: 600, endPoint y: 364, distance: 39.9
click at [600, 364] on div "7.4K" at bounding box center [608, 360] width 116 height 28
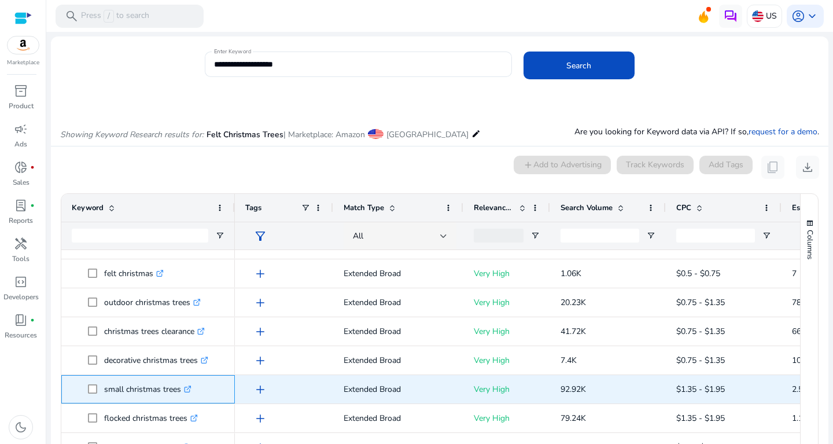
drag, startPoint x: 104, startPoint y: 386, endPoint x: 200, endPoint y: 401, distance: 96.7
click at [200, 401] on span "small christmas trees .st0{fill:#2c8af8}" at bounding box center [148, 389] width 153 height 24
click at [108, 388] on p "small christmas trees .st0{fill:#2c8af8}" at bounding box center [147, 389] width 87 height 24
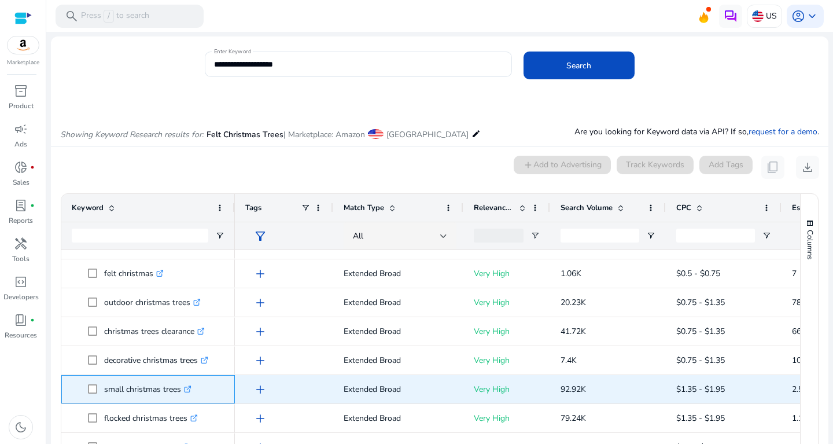
drag, startPoint x: 102, startPoint y: 386, endPoint x: 183, endPoint y: 388, distance: 80.4
click at [183, 388] on span "small christmas trees .st0{fill:#2c8af8}" at bounding box center [156, 389] width 136 height 24
drag, startPoint x: 557, startPoint y: 387, endPoint x: 604, endPoint y: 393, distance: 47.8
click at [604, 393] on div "92.92K" at bounding box center [608, 389] width 116 height 28
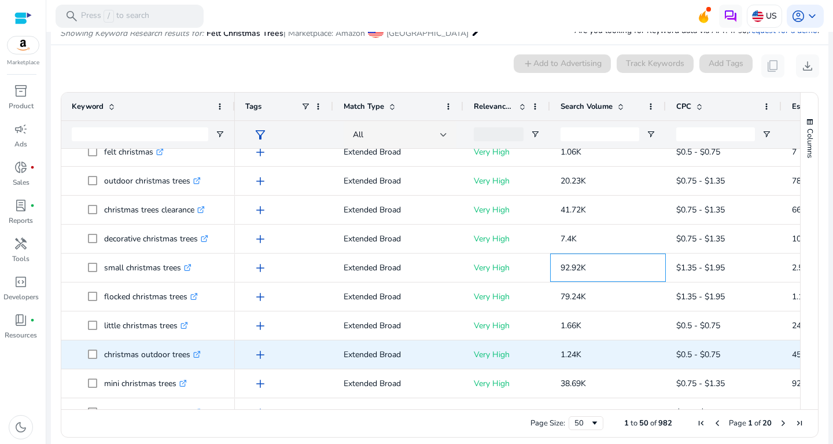
scroll to position [98, 0]
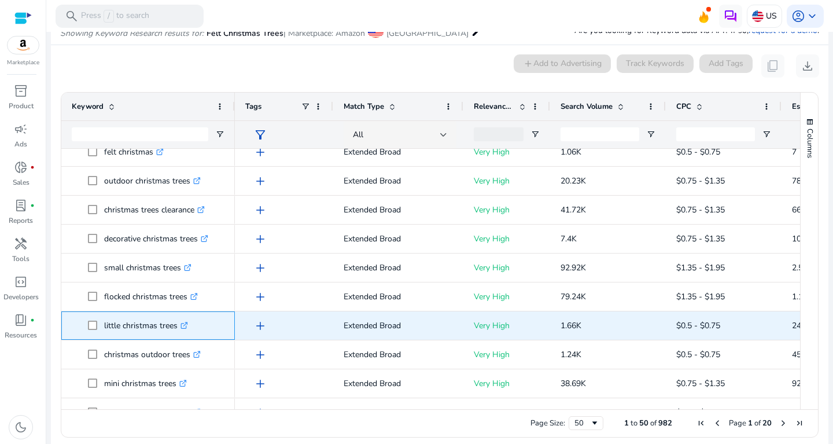
drag, startPoint x: 102, startPoint y: 327, endPoint x: 194, endPoint y: 329, distance: 92.0
click at [194, 329] on span "little christmas trees .st0{fill:#2c8af8}" at bounding box center [156, 325] width 136 height 24
drag, startPoint x: 559, startPoint y: 333, endPoint x: 591, endPoint y: 333, distance: 31.8
click at [591, 333] on div "1.66K" at bounding box center [608, 325] width 116 height 28
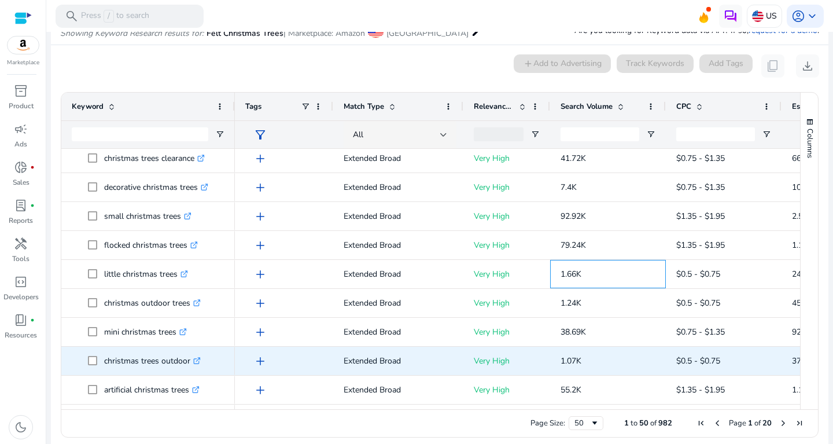
scroll to position [149, 0]
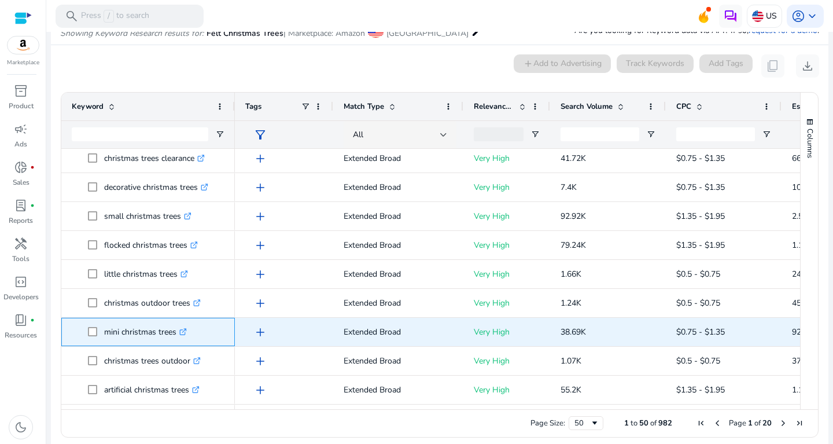
drag, startPoint x: 101, startPoint y: 335, endPoint x: 184, endPoint y: 331, distance: 83.4
click at [184, 331] on span "mini christmas trees .st0{fill:#2c8af8}" at bounding box center [156, 332] width 136 height 24
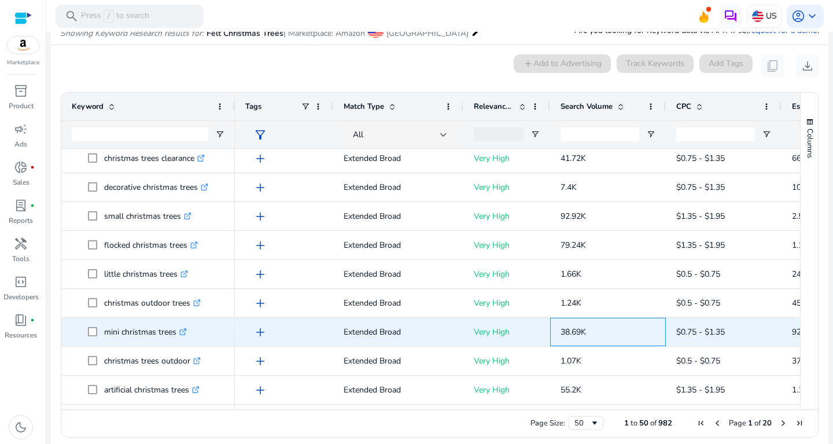
drag, startPoint x: 555, startPoint y: 335, endPoint x: 587, endPoint y: 333, distance: 31.9
click at [587, 333] on div "38.69K" at bounding box center [608, 332] width 116 height 28
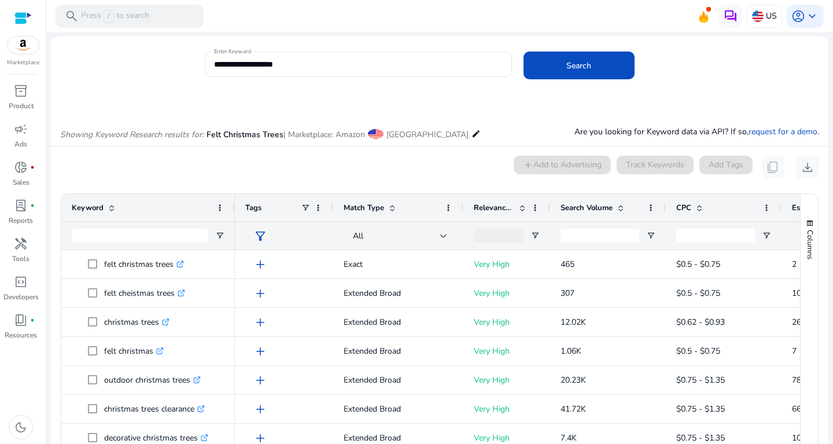
scroll to position [149, 0]
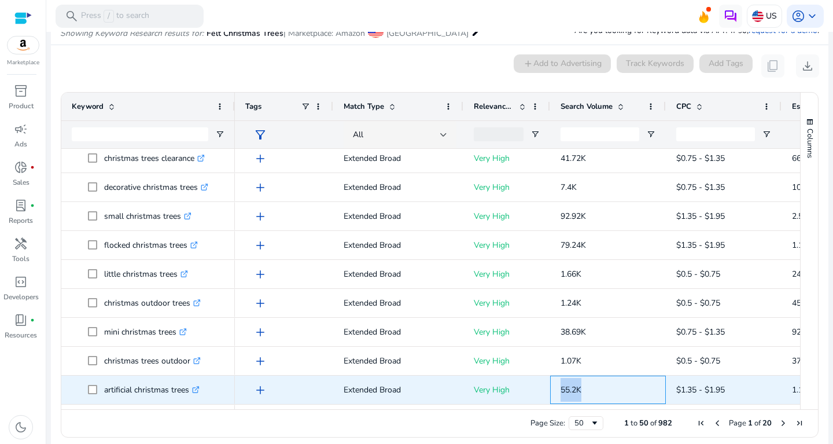
drag, startPoint x: 559, startPoint y: 388, endPoint x: 597, endPoint y: 387, distance: 38.2
click at [597, 387] on div "55.2K" at bounding box center [608, 389] width 116 height 28
copy span "55.2K"
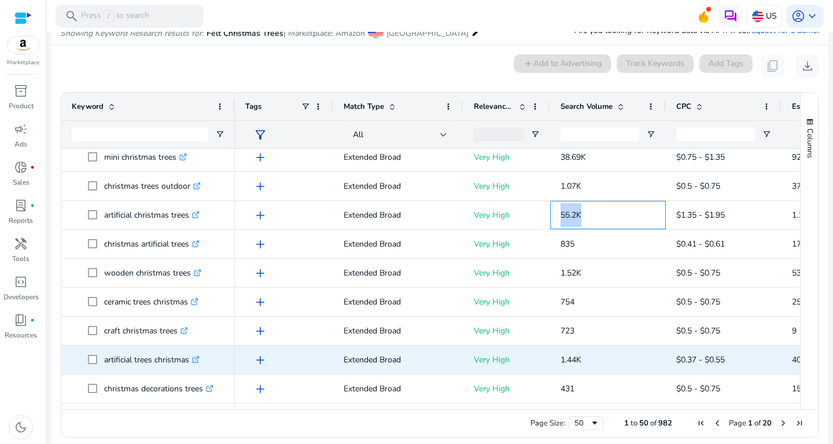
scroll to position [335, 0]
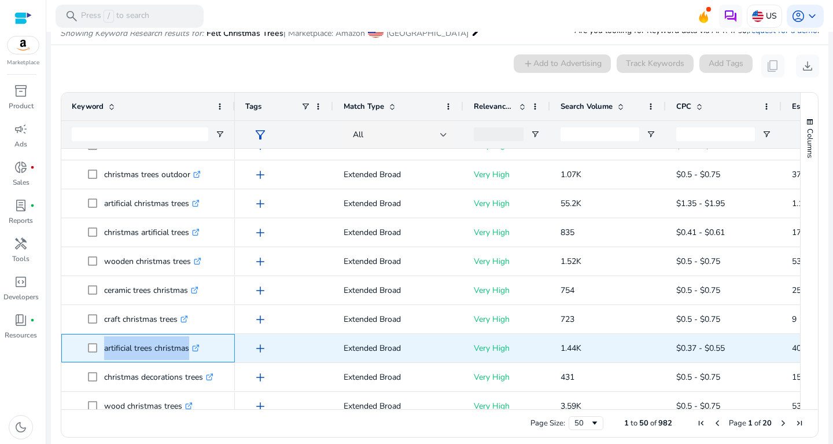
drag, startPoint x: 104, startPoint y: 342, endPoint x: 199, endPoint y: 340, distance: 95.5
click at [199, 340] on span "artificial trees christmas .st0{fill:#2c8af8}" at bounding box center [156, 348] width 136 height 24
copy span "artificial trees christmas"
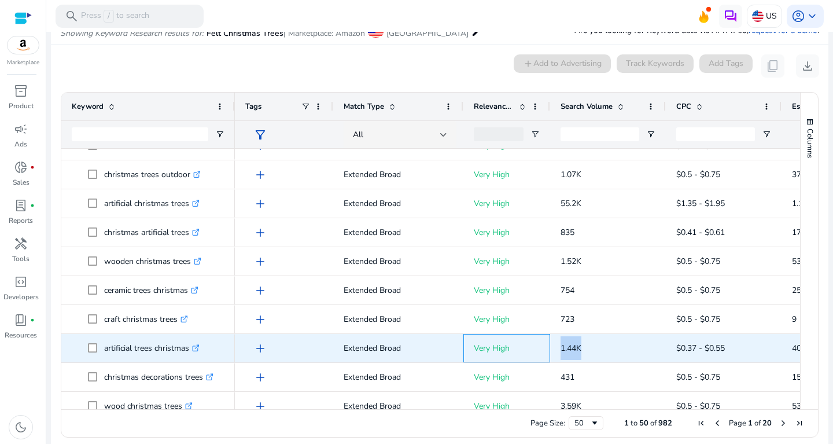
drag, startPoint x: 549, startPoint y: 343, endPoint x: 593, endPoint y: 352, distance: 44.4
click at [593, 352] on div "add Extended Broad Very High 1.44K $0.37 - $0.55 40 2.80%" at bounding box center [624, 348] width 778 height 29
copy div "1.44K"
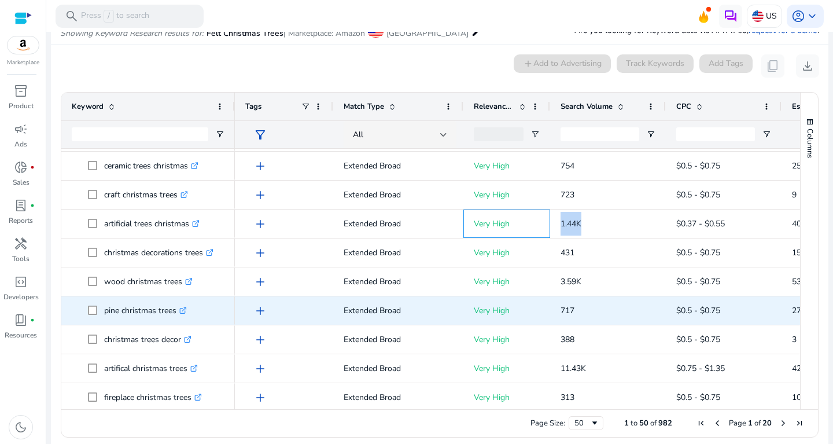
scroll to position [0, 0]
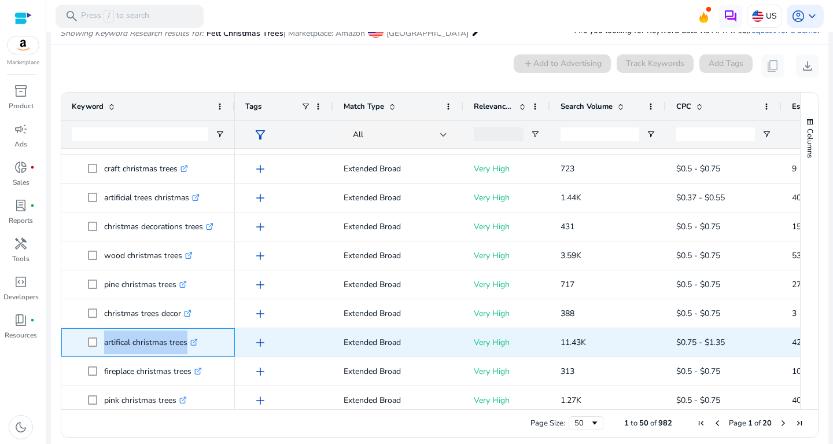
drag, startPoint x: 101, startPoint y: 337, endPoint x: 200, endPoint y: 337, distance: 99.5
click at [200, 337] on span "artifical christmas trees .st0{fill:#2c8af8}" at bounding box center [156, 342] width 136 height 24
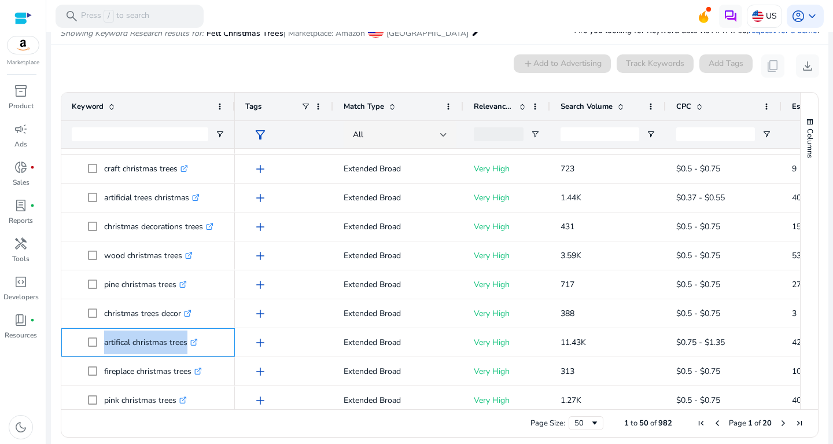
copy span "artifical christmas trees"
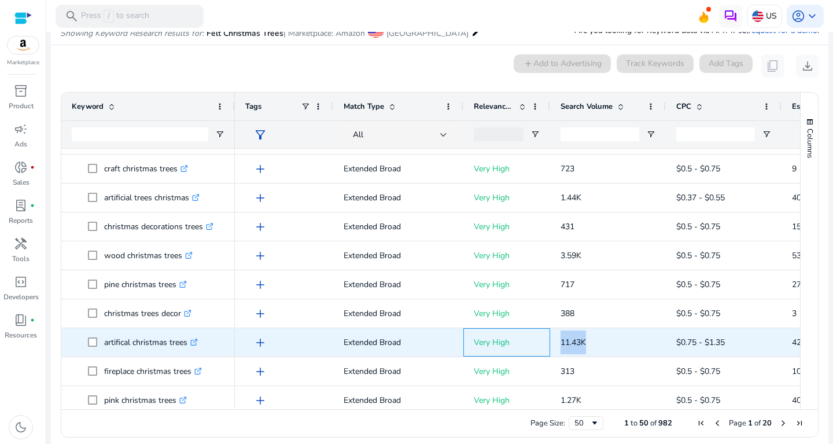
drag, startPoint x: 547, startPoint y: 338, endPoint x: 608, endPoint y: 339, distance: 61.3
click at [608, 339] on div "add Extended Broad Very High 11.43K $0.75 - $1.35 422 3.70%" at bounding box center [624, 342] width 778 height 29
copy div "11.43K"
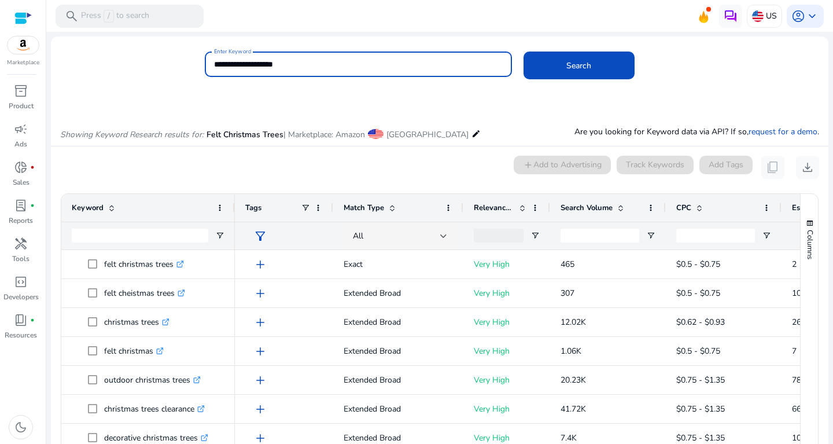
drag, startPoint x: 301, startPoint y: 69, endPoint x: 127, endPoint y: 79, distance: 174.9
click at [214, 71] on input "**********" at bounding box center [358, 64] width 289 height 13
type input "**********"
click at [523, 51] on button "Search" at bounding box center [578, 65] width 111 height 28
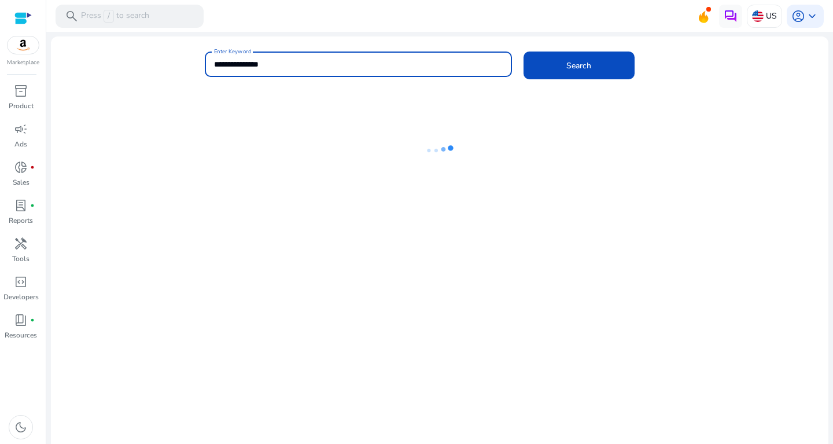
drag, startPoint x: 272, startPoint y: 62, endPoint x: 191, endPoint y: 62, distance: 80.4
click at [214, 62] on input "**********" at bounding box center [358, 64] width 289 height 13
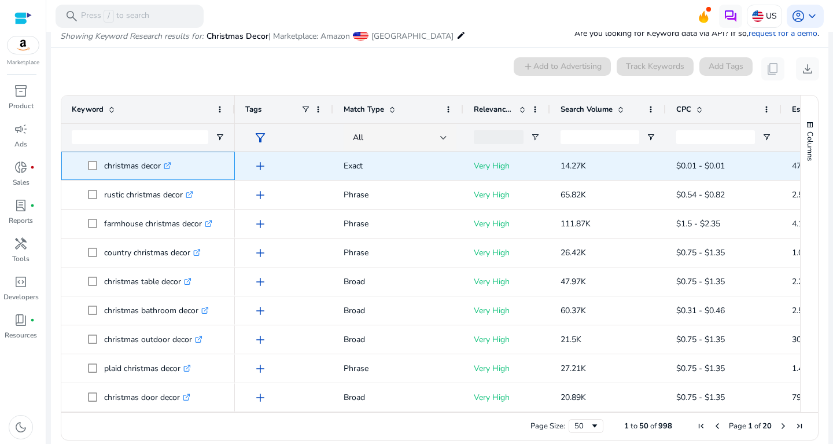
drag, startPoint x: 106, startPoint y: 165, endPoint x: 169, endPoint y: 164, distance: 63.1
click at [169, 164] on p "christmas decor .st0{fill:#2c8af8}" at bounding box center [137, 166] width 67 height 24
copy p "christmas decor"
drag, startPoint x: 547, startPoint y: 161, endPoint x: 597, endPoint y: 163, distance: 50.4
click at [597, 163] on div "add Exact Very High 14.27K $0.01 - $0.01 470 3.30%" at bounding box center [624, 166] width 778 height 29
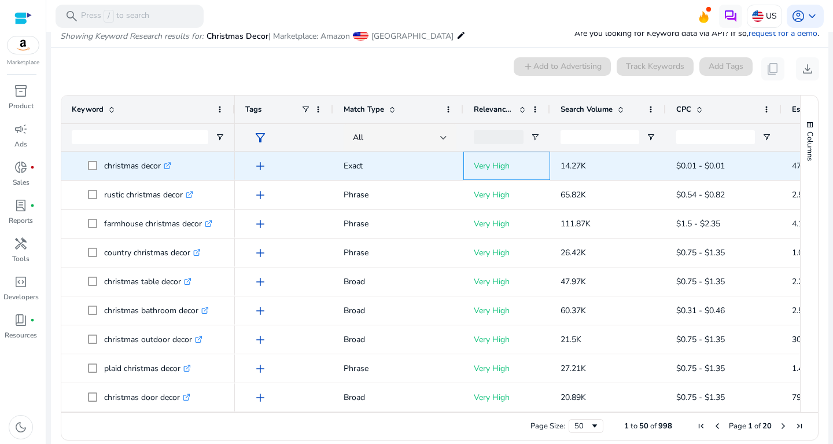
copy div "14.27K"
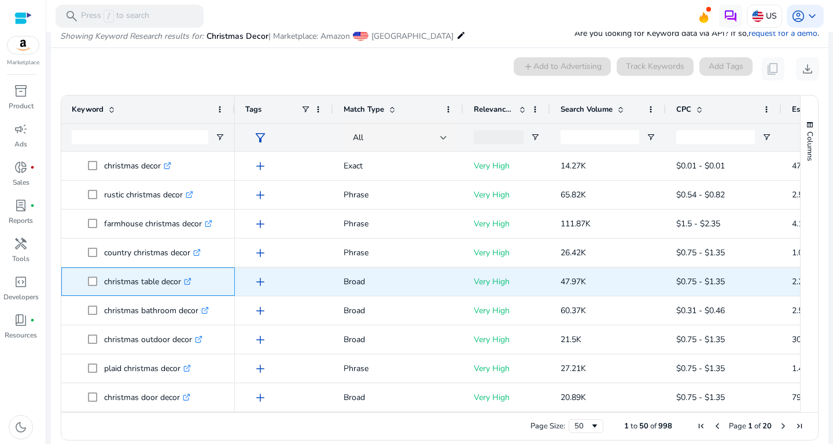
drag, startPoint x: 104, startPoint y: 283, endPoint x: 181, endPoint y: 283, distance: 76.9
click at [181, 283] on span "christmas table decor .st0{fill:#2c8af8}" at bounding box center [156, 282] width 136 height 24
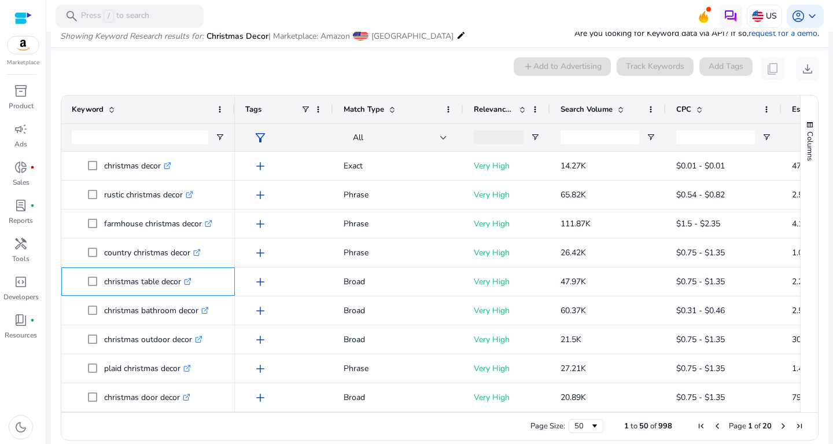
copy span "christmas table decor"
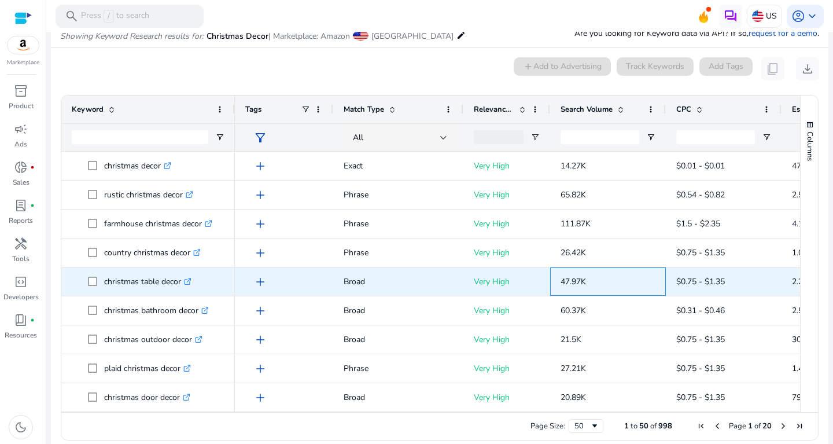
drag, startPoint x: 559, startPoint y: 279, endPoint x: 605, endPoint y: 282, distance: 46.4
click at [605, 282] on div "47.97K" at bounding box center [608, 281] width 116 height 28
copy span "47.97K"
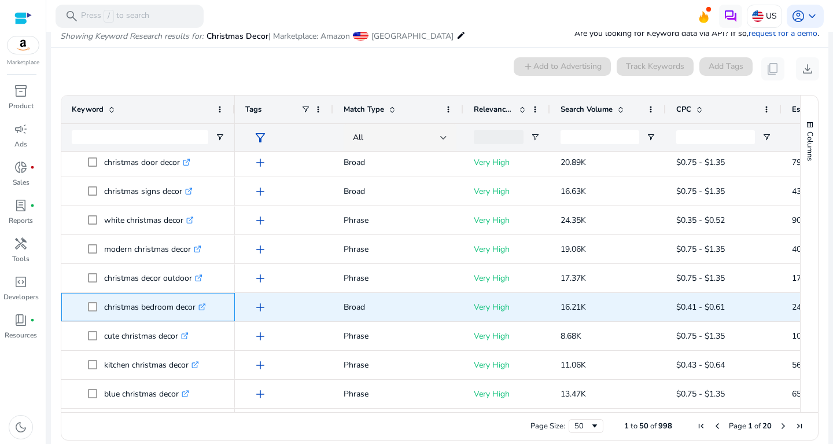
drag, startPoint x: 102, startPoint y: 305, endPoint x: 198, endPoint y: 305, distance: 95.4
click at [198, 305] on span "christmas bedroom decor .st0{fill:#2c8af8}" at bounding box center [156, 307] width 136 height 24
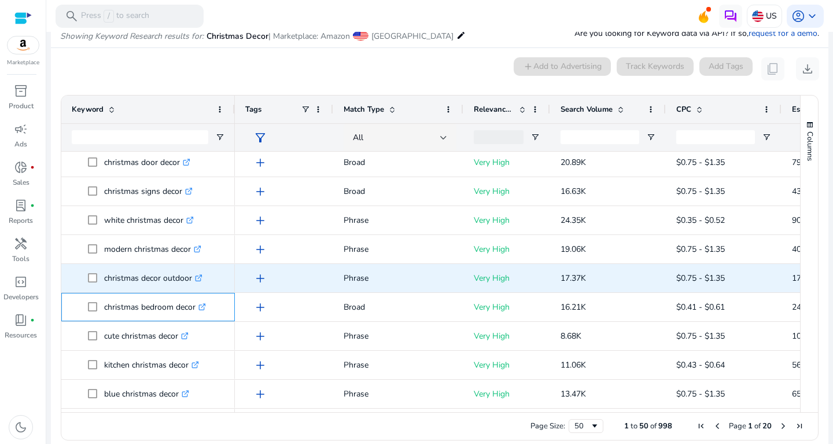
copy span "christmas bedroom decor"
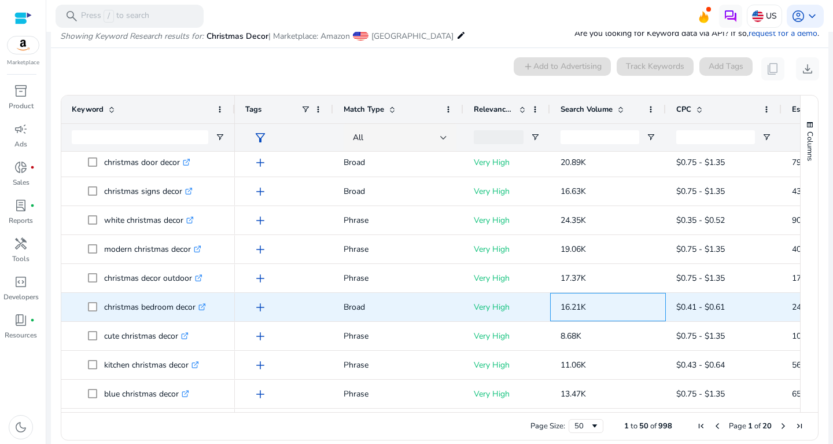
drag, startPoint x: 556, startPoint y: 311, endPoint x: 606, endPoint y: 307, distance: 49.9
click at [606, 307] on div "16.21K" at bounding box center [608, 307] width 116 height 28
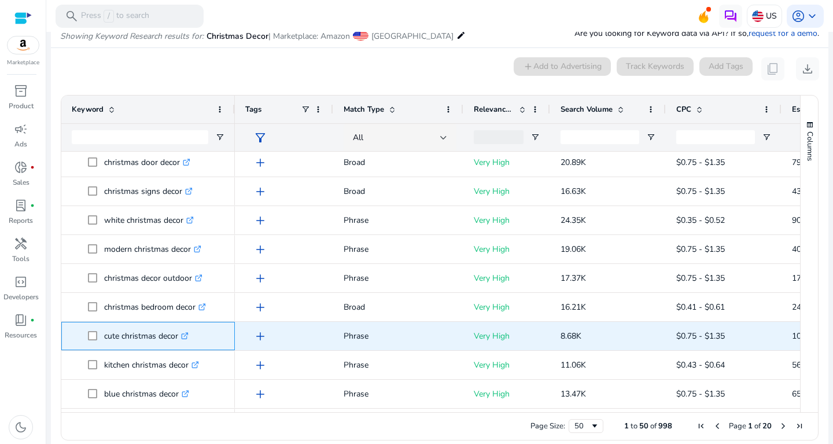
drag, startPoint x: 102, startPoint y: 330, endPoint x: 183, endPoint y: 334, distance: 81.1
click at [183, 334] on span "cute christmas decor .st0{fill:#2c8af8}" at bounding box center [156, 336] width 136 height 24
drag, startPoint x: 560, startPoint y: 338, endPoint x: 591, endPoint y: 337, distance: 31.3
click at [591, 337] on div "8.68K" at bounding box center [608, 336] width 116 height 28
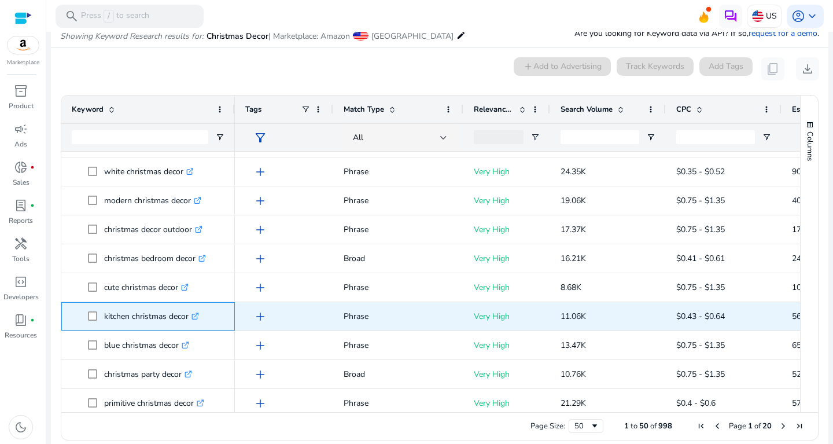
drag, startPoint x: 105, startPoint y: 312, endPoint x: 186, endPoint y: 315, distance: 81.6
click at [186, 315] on p "kitchen christmas decor .st0{fill:#2c8af8}" at bounding box center [151, 316] width 95 height 24
drag, startPoint x: 190, startPoint y: 315, endPoint x: 99, endPoint y: 316, distance: 90.8
click at [104, 316] on span "kitchen christmas decor .st0{fill:#2c8af8}" at bounding box center [154, 316] width 101 height 24
click at [123, 322] on p "kitchen christmas decor .st0{fill:#2c8af8}" at bounding box center [151, 316] width 95 height 24
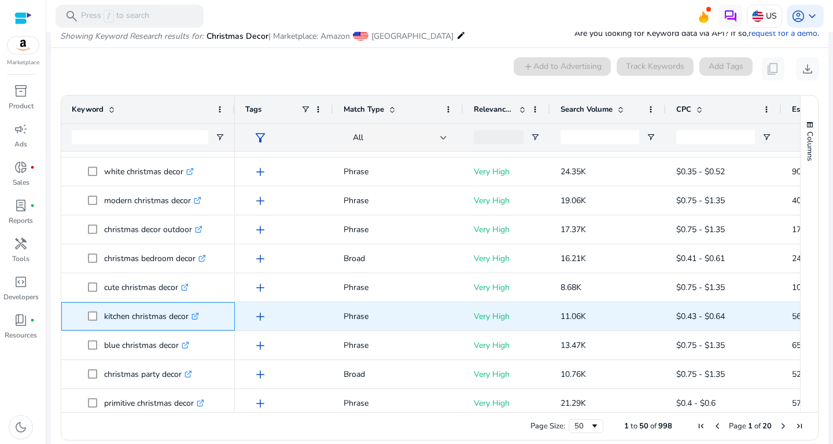
drag, startPoint x: 100, startPoint y: 314, endPoint x: 189, endPoint y: 316, distance: 88.5
click at [189, 316] on span "kitchen christmas decor .st0{fill:#2c8af8}" at bounding box center [156, 316] width 136 height 24
drag, startPoint x: 556, startPoint y: 311, endPoint x: 609, endPoint y: 309, distance: 53.2
click at [609, 309] on div "11.06K" at bounding box center [608, 316] width 116 height 28
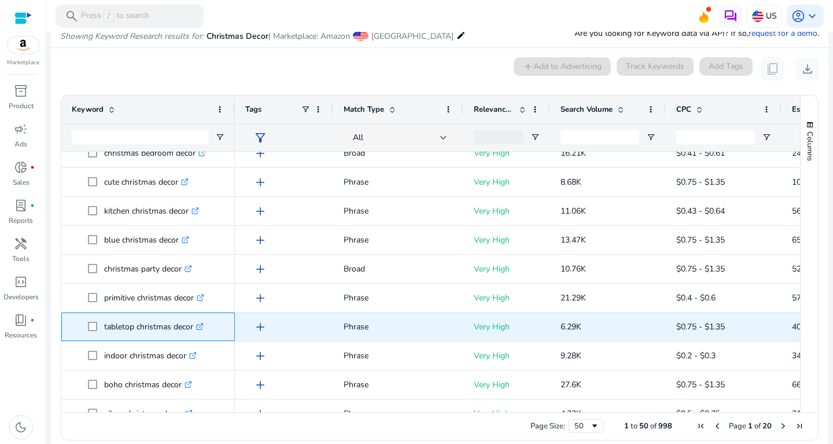
drag, startPoint x: 103, startPoint y: 322, endPoint x: 209, endPoint y: 327, distance: 106.5
click at [209, 327] on span "tabletop christmas decor .st0{fill:#2c8af8}" at bounding box center [156, 327] width 136 height 24
drag, startPoint x: 560, startPoint y: 316, endPoint x: 601, endPoint y: 318, distance: 41.1
click at [601, 318] on div "6.29K" at bounding box center [608, 326] width 116 height 28
